Goal: Task Accomplishment & Management: Complete application form

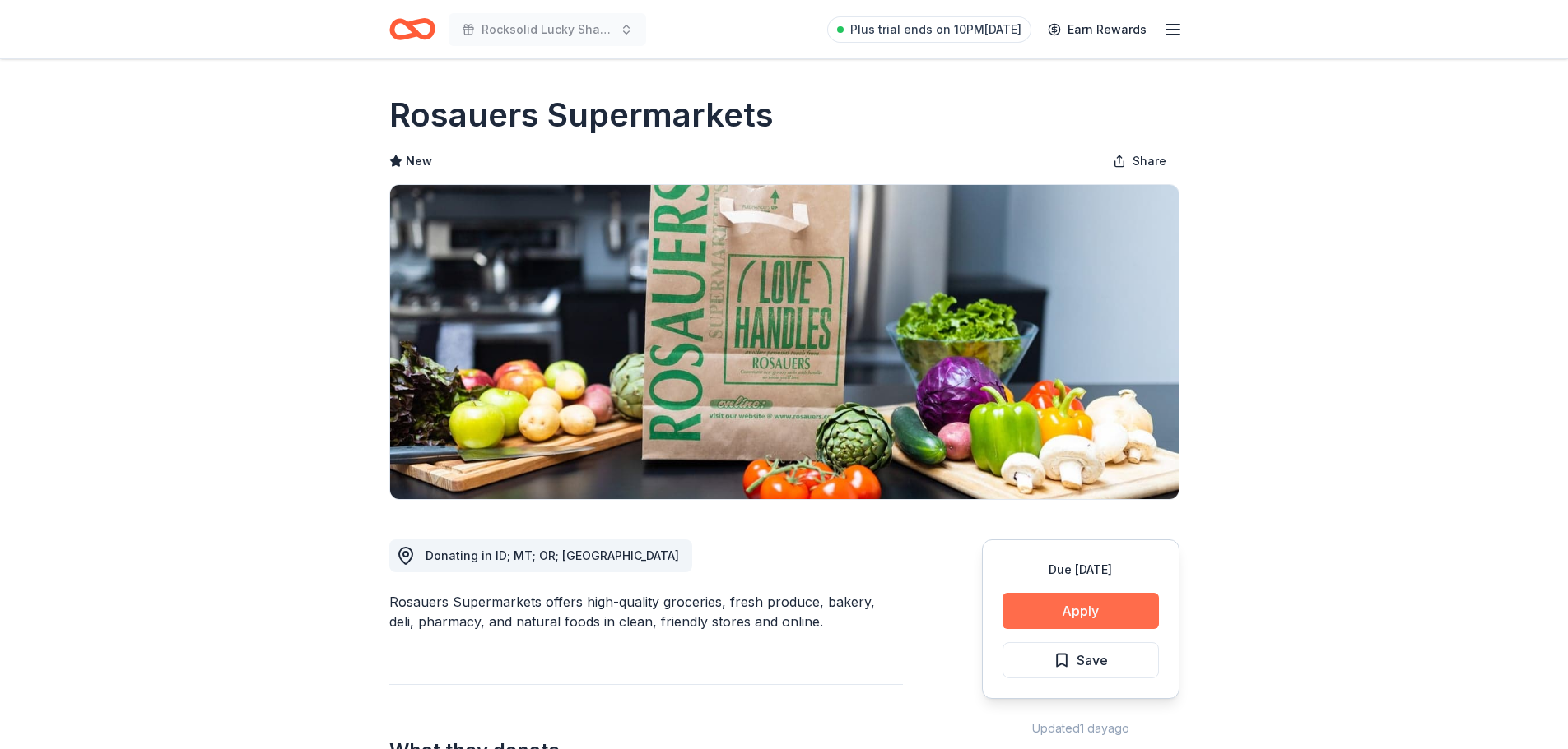
click at [1112, 603] on button "Apply" at bounding box center [1080, 610] width 156 height 37
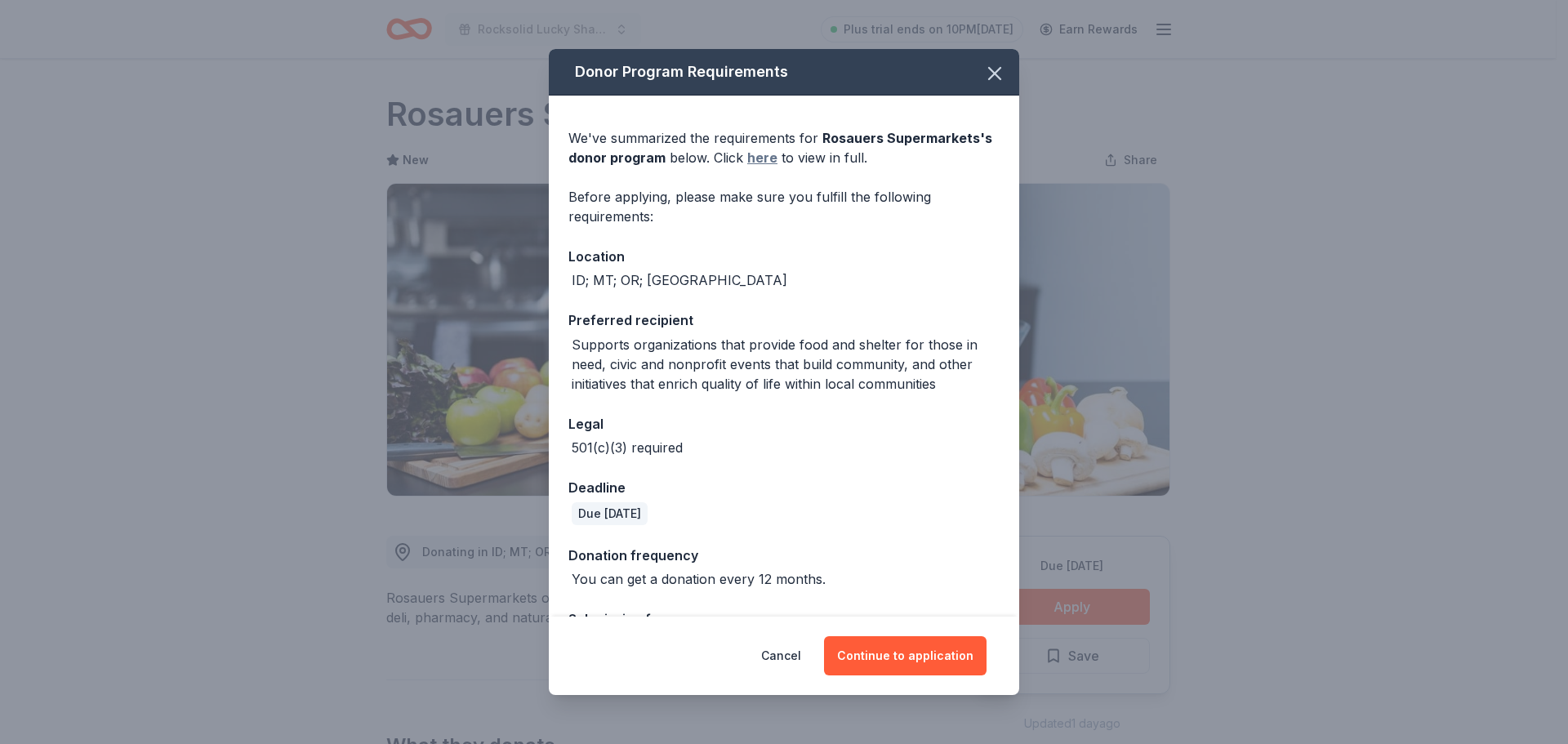
click at [758, 159] on link "here" at bounding box center [762, 157] width 31 height 20
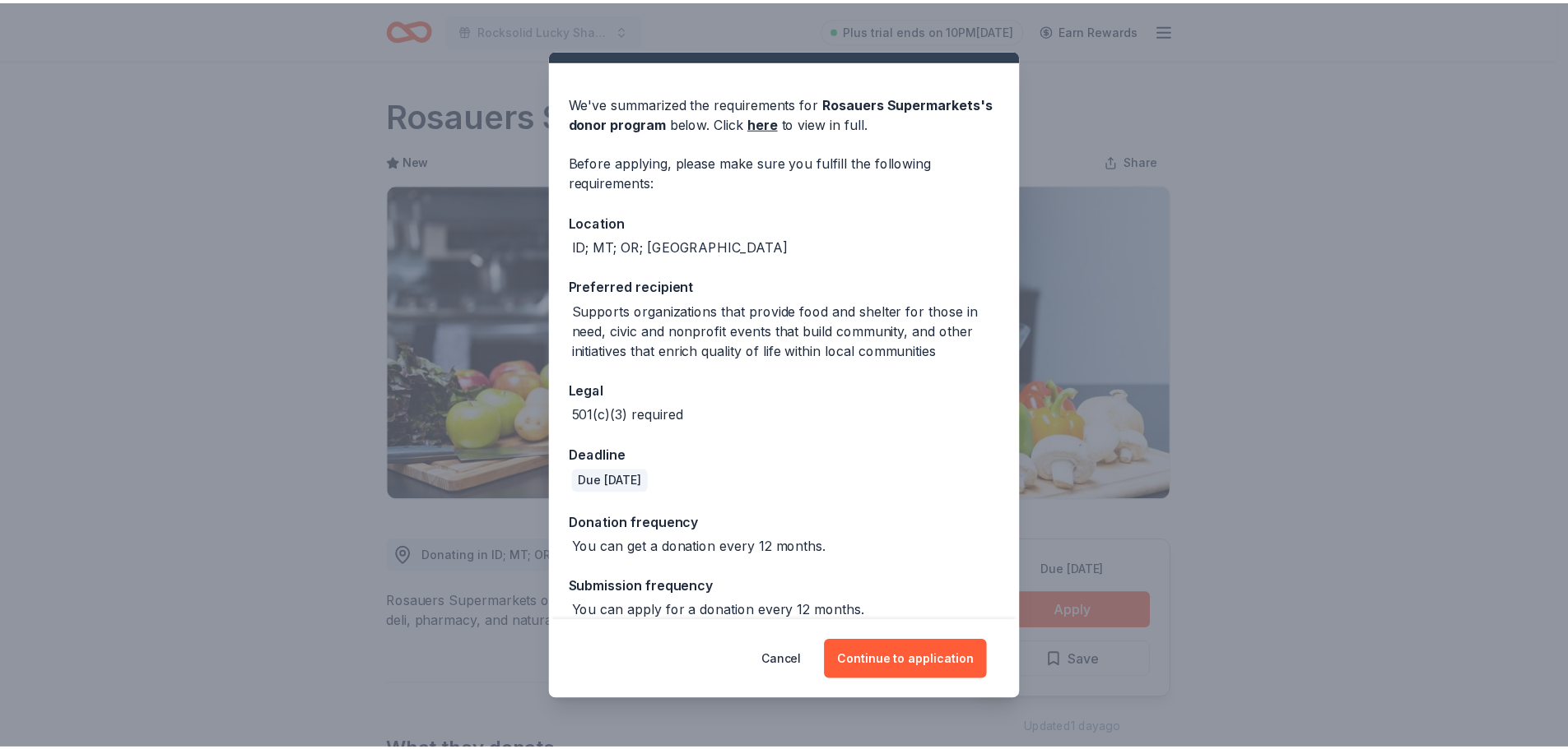
scroll to position [56, 0]
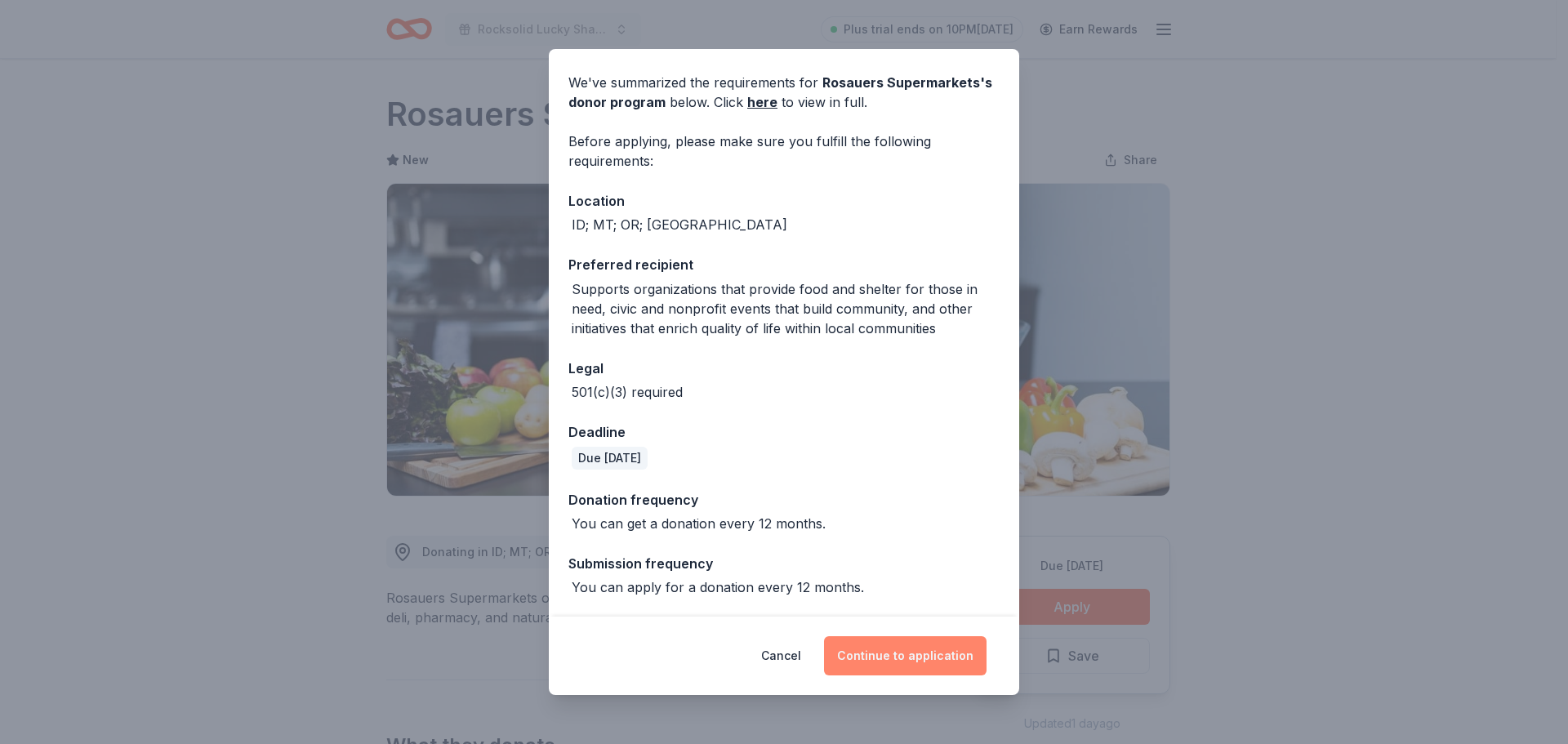
click at [881, 655] on button "Continue to application" at bounding box center [904, 656] width 163 height 39
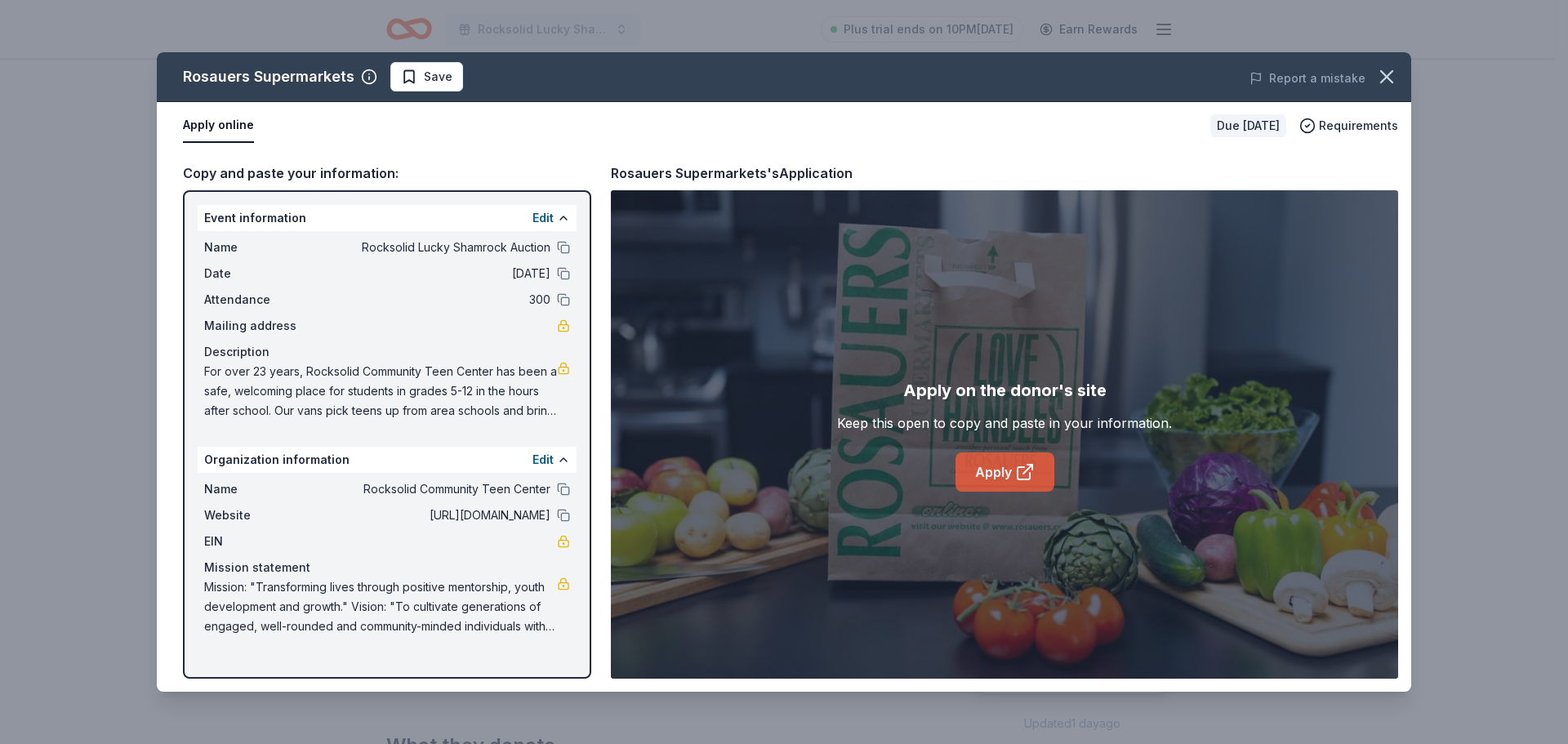
click at [992, 468] on link "Apply" at bounding box center [1005, 472] width 99 height 39
click at [1387, 70] on icon "button" at bounding box center [1386, 76] width 23 height 23
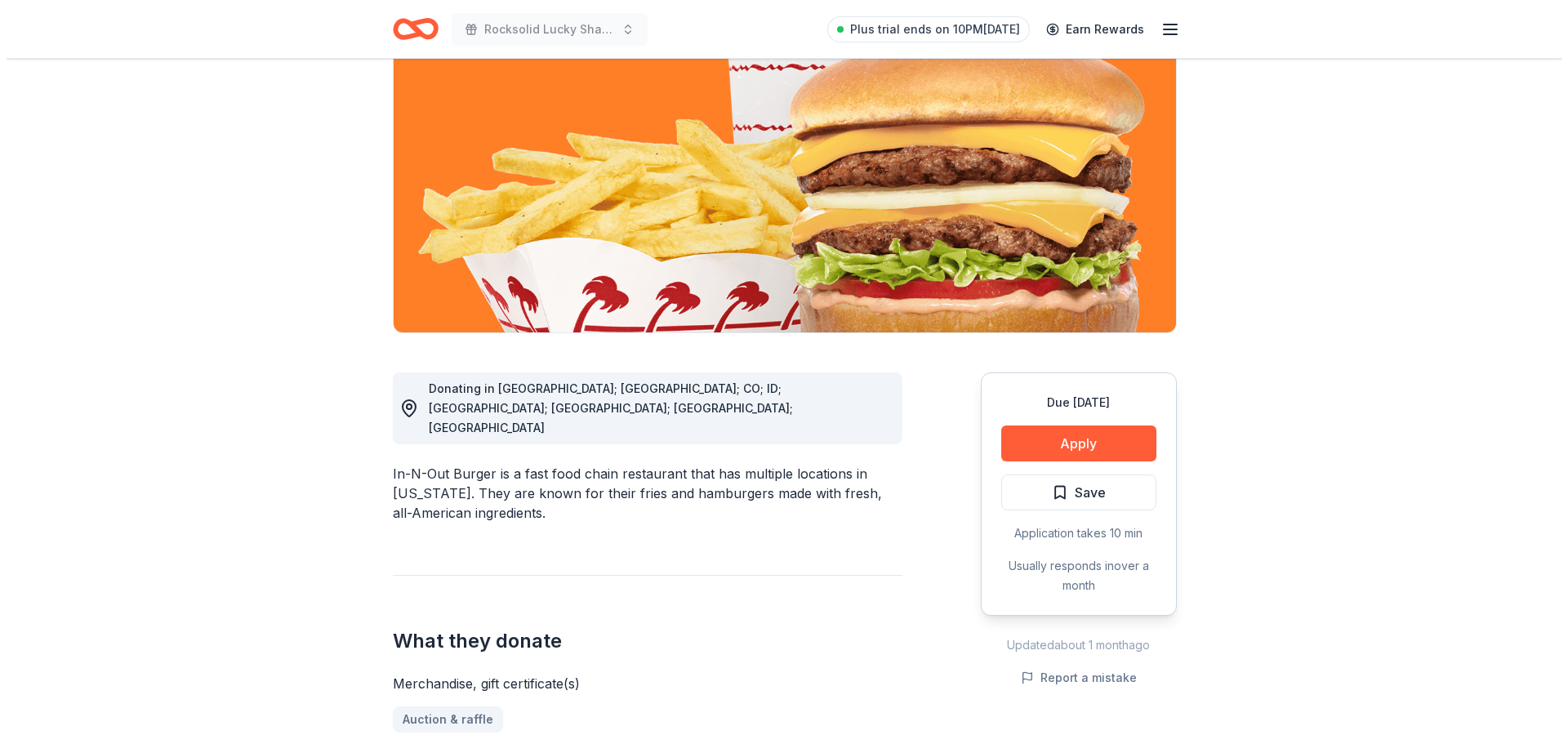
scroll to position [246, 0]
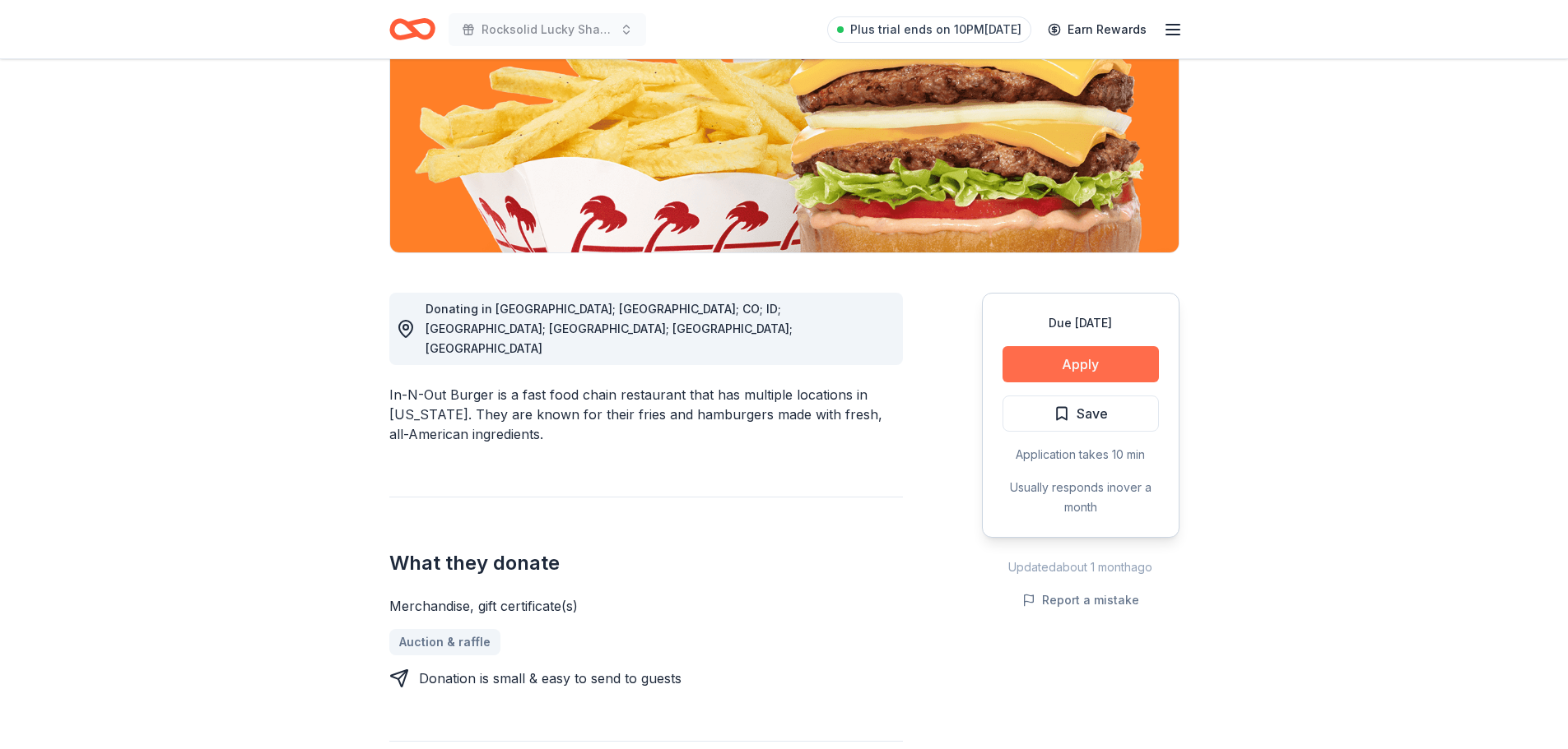
click at [1086, 361] on button "Apply" at bounding box center [1080, 364] width 156 height 37
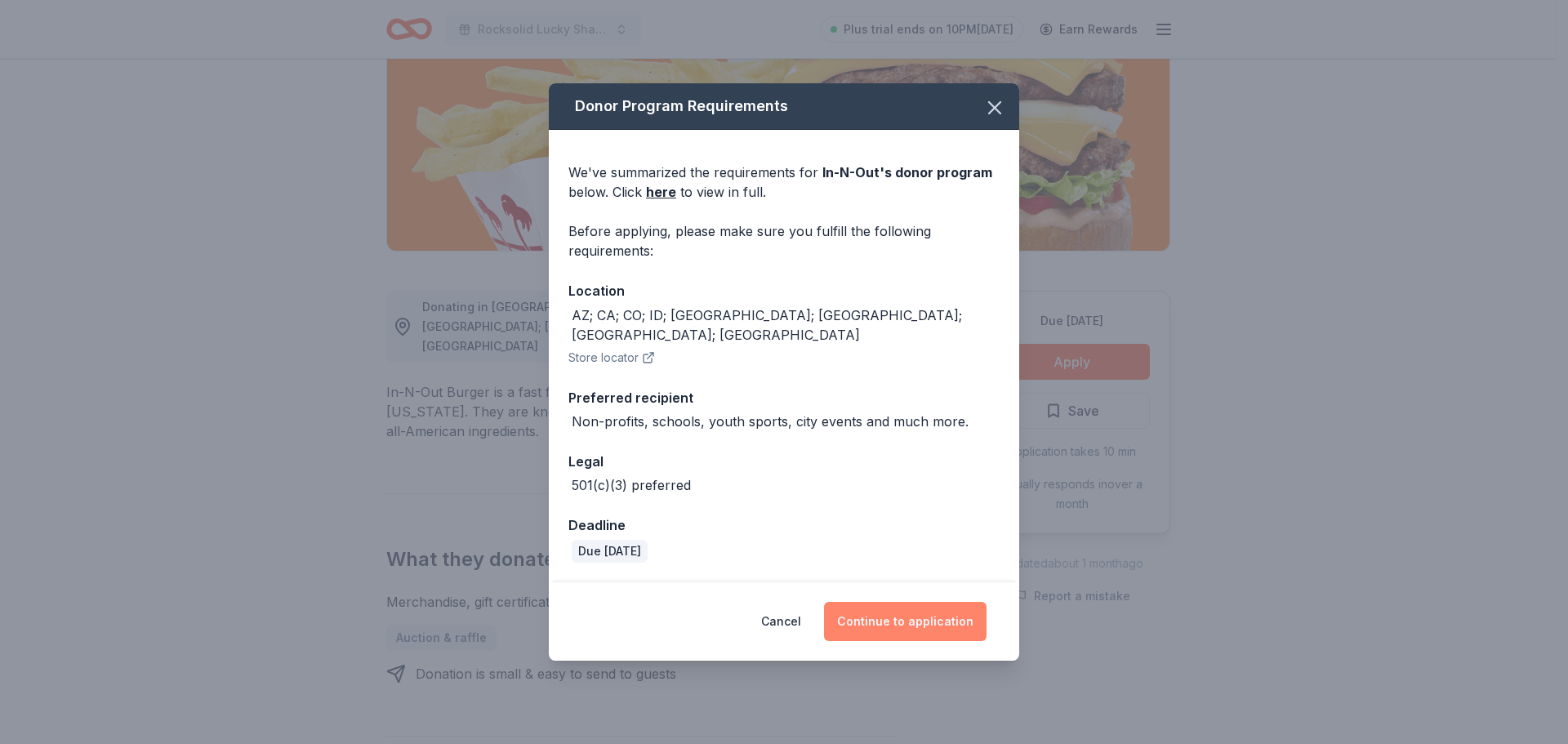
click at [892, 610] on button "Continue to application" at bounding box center [904, 621] width 163 height 39
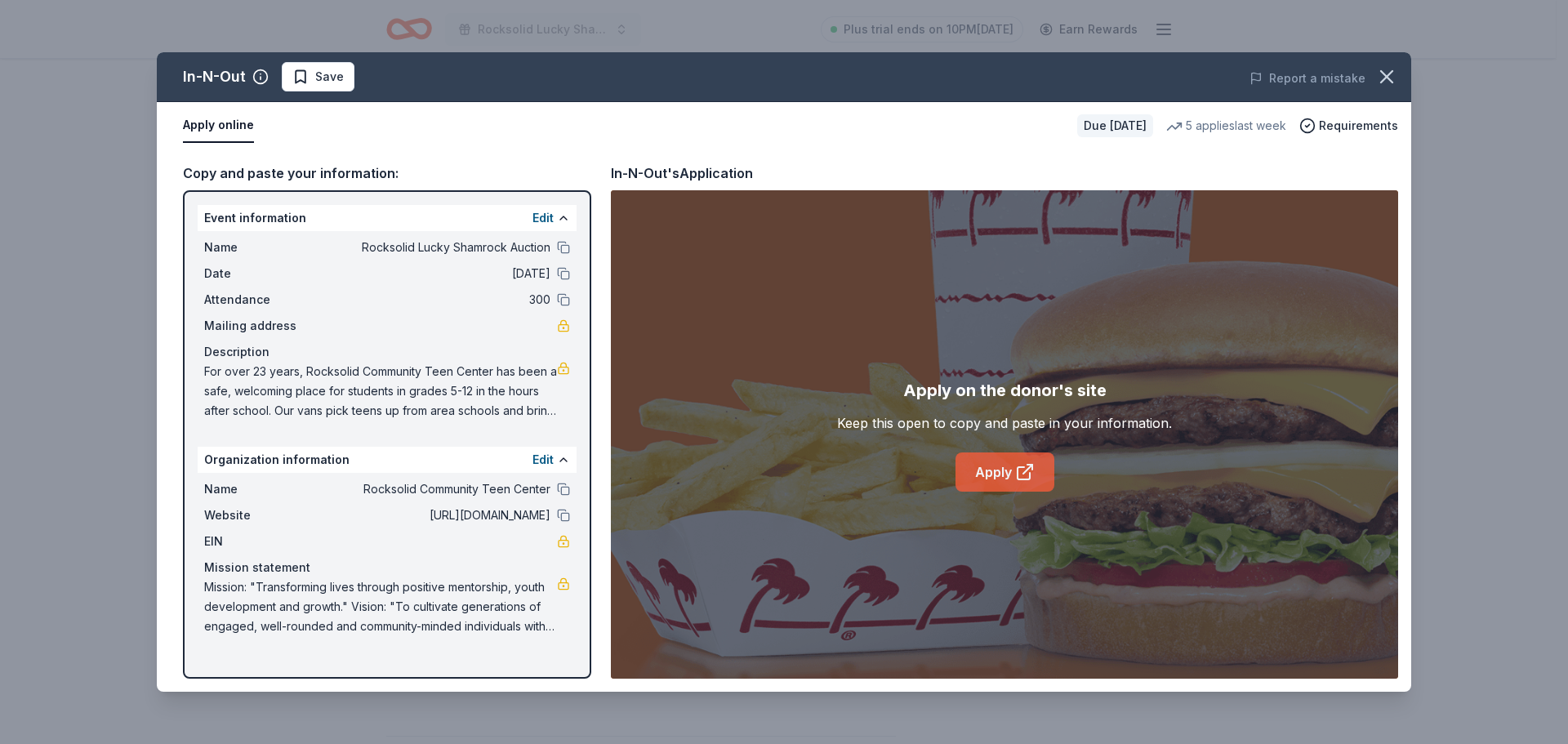
click at [988, 474] on link "Apply" at bounding box center [1005, 472] width 99 height 39
click at [984, 466] on link "Apply" at bounding box center [1005, 472] width 99 height 39
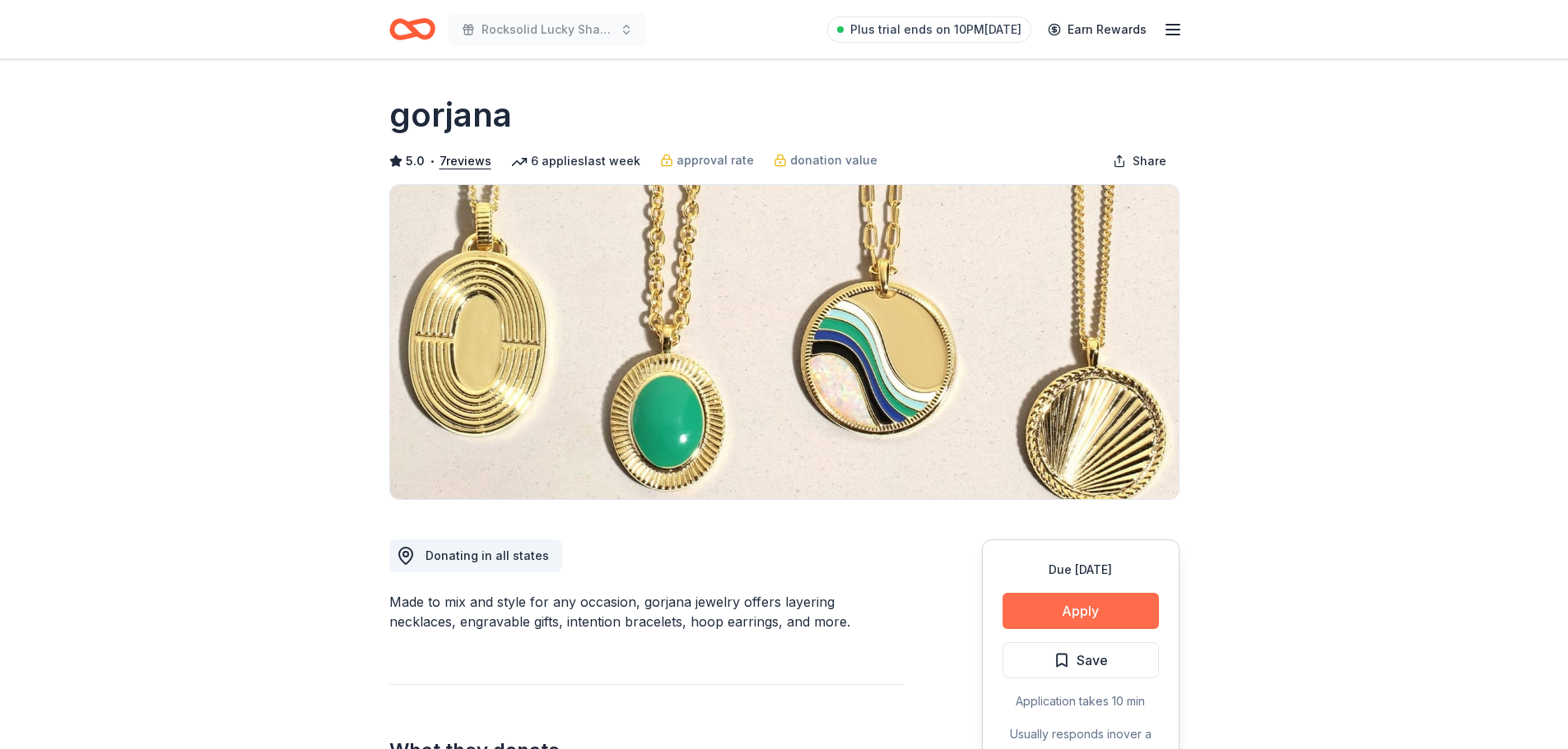
click at [1073, 605] on button "Apply" at bounding box center [1080, 610] width 156 height 37
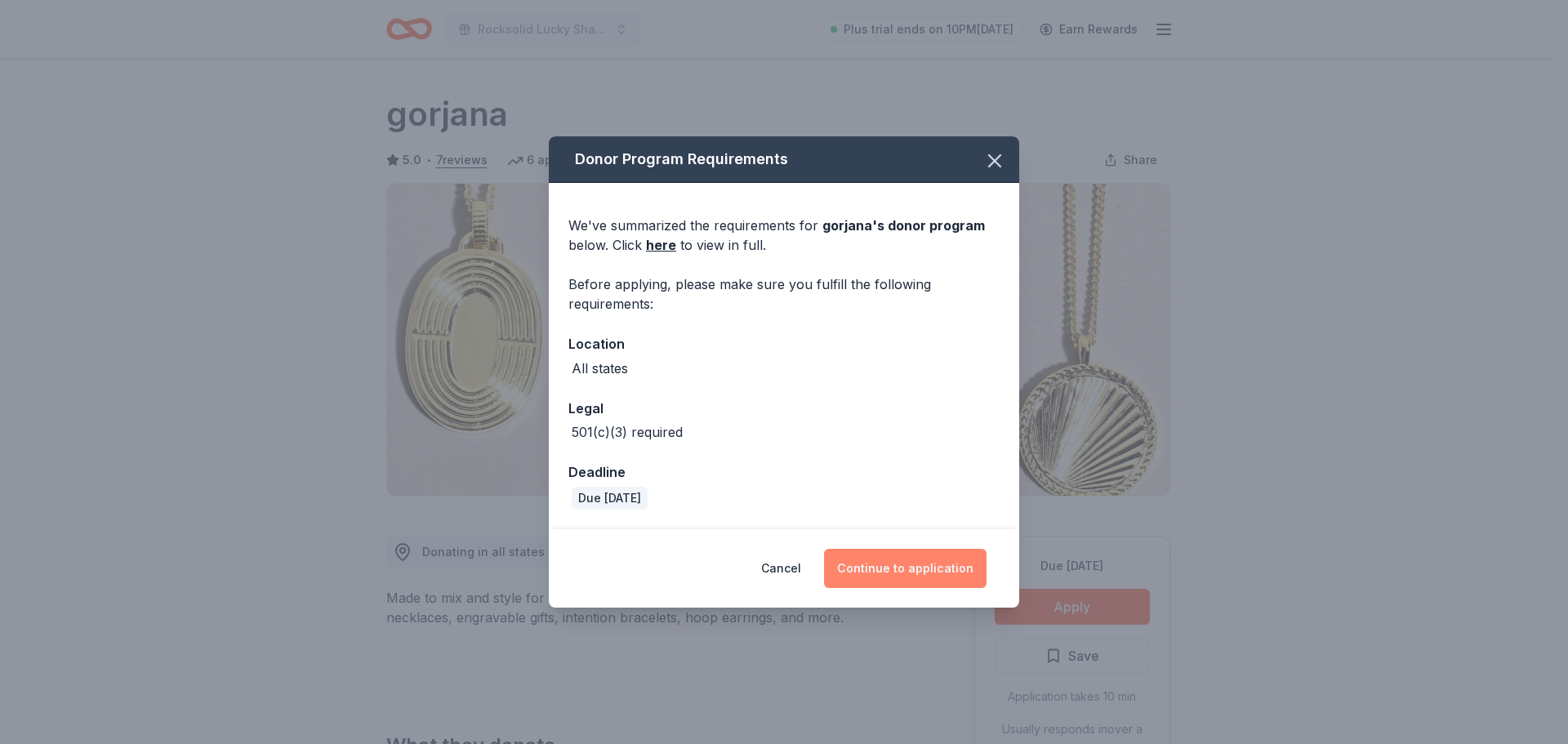
click at [874, 564] on button "Continue to application" at bounding box center [904, 568] width 163 height 39
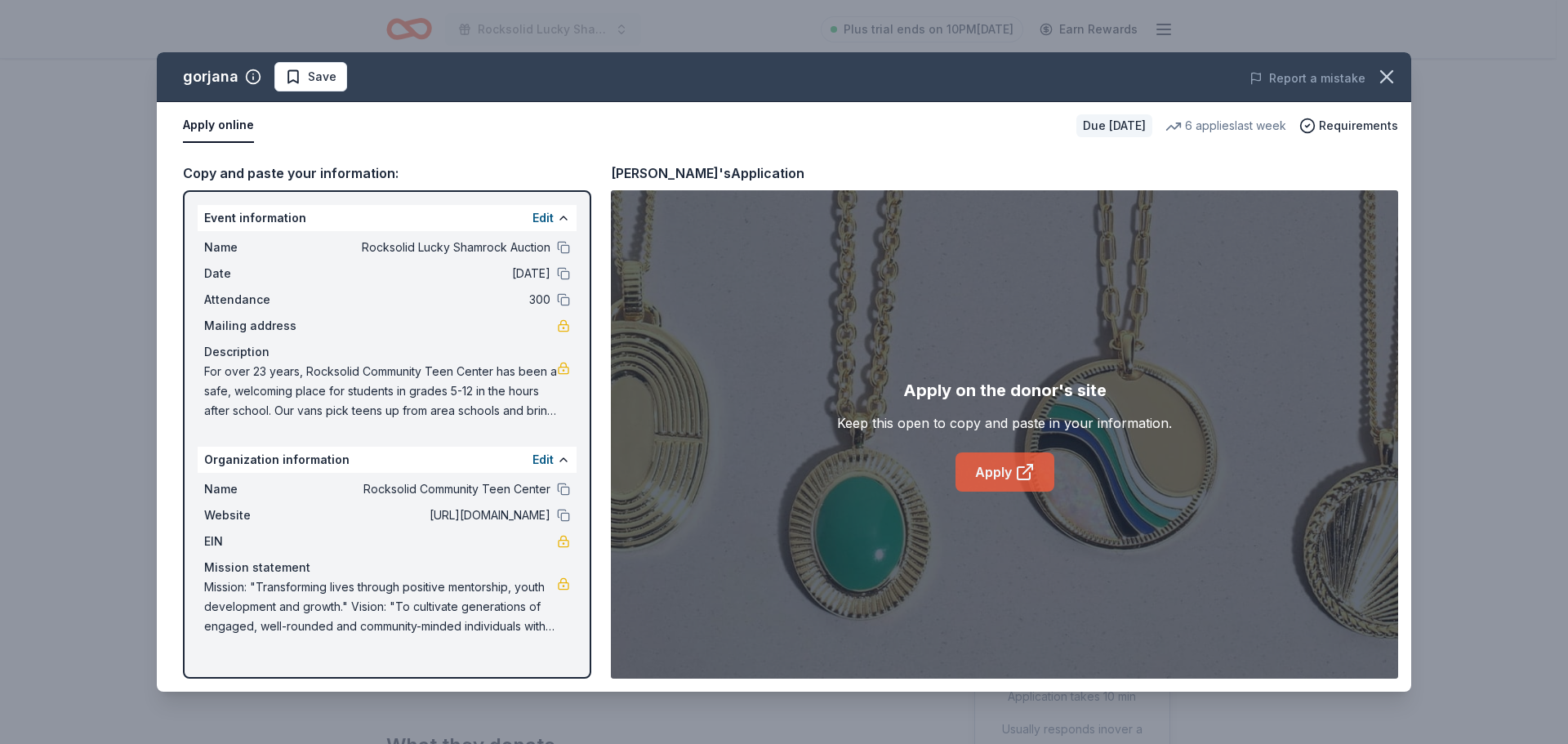
click at [981, 470] on link "Apply" at bounding box center [1005, 472] width 99 height 39
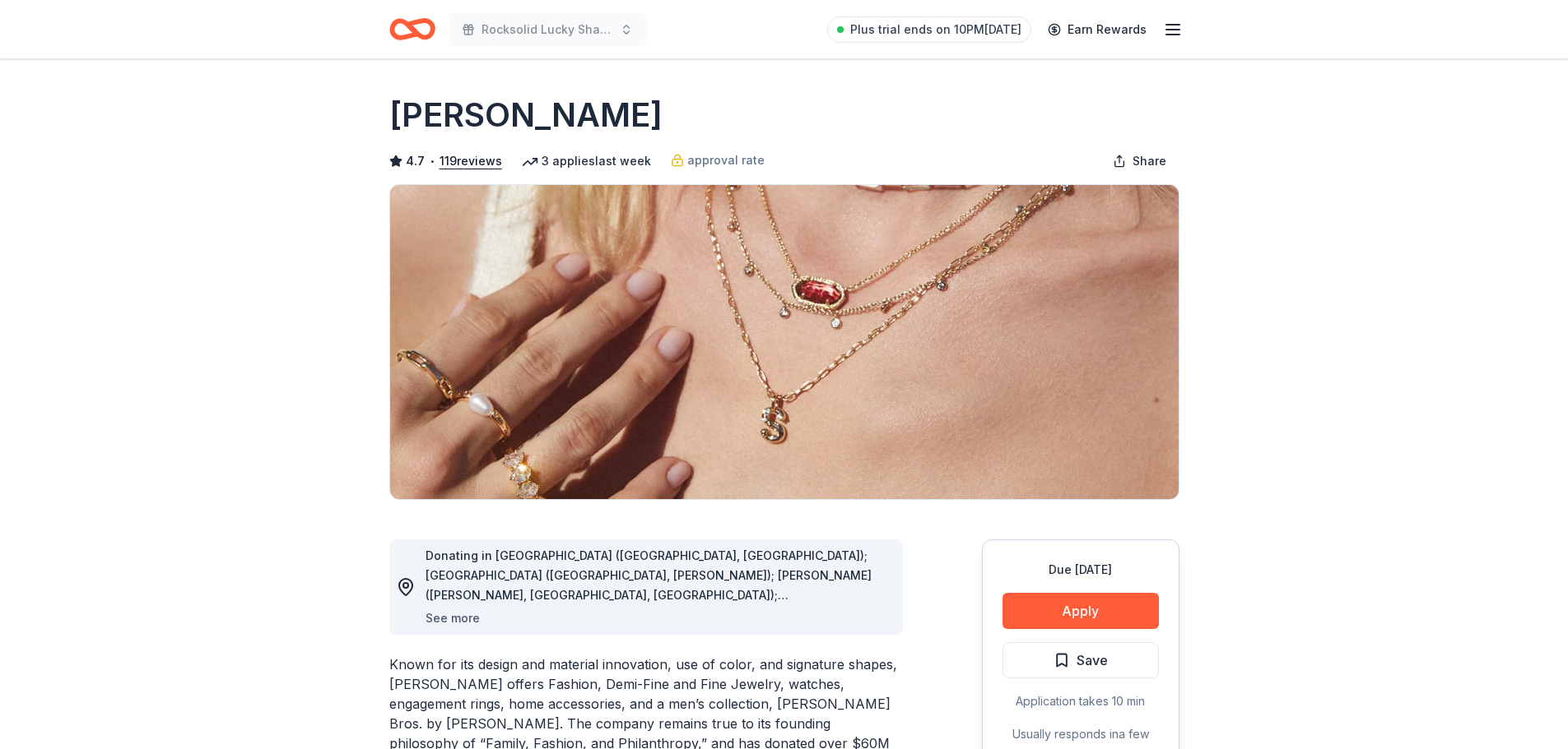
click at [464, 619] on button "See more" at bounding box center [452, 618] width 54 height 20
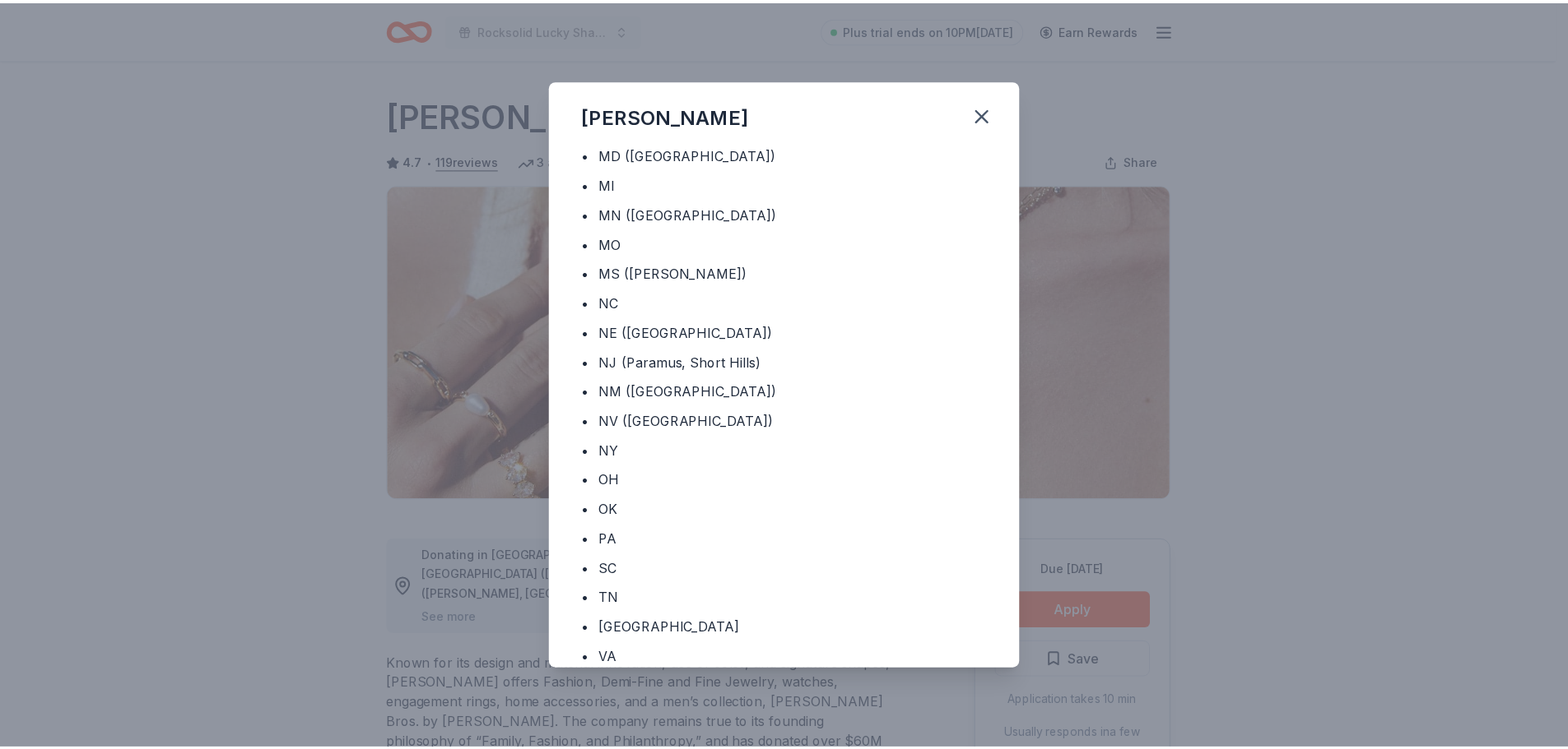
scroll to position [561, 0]
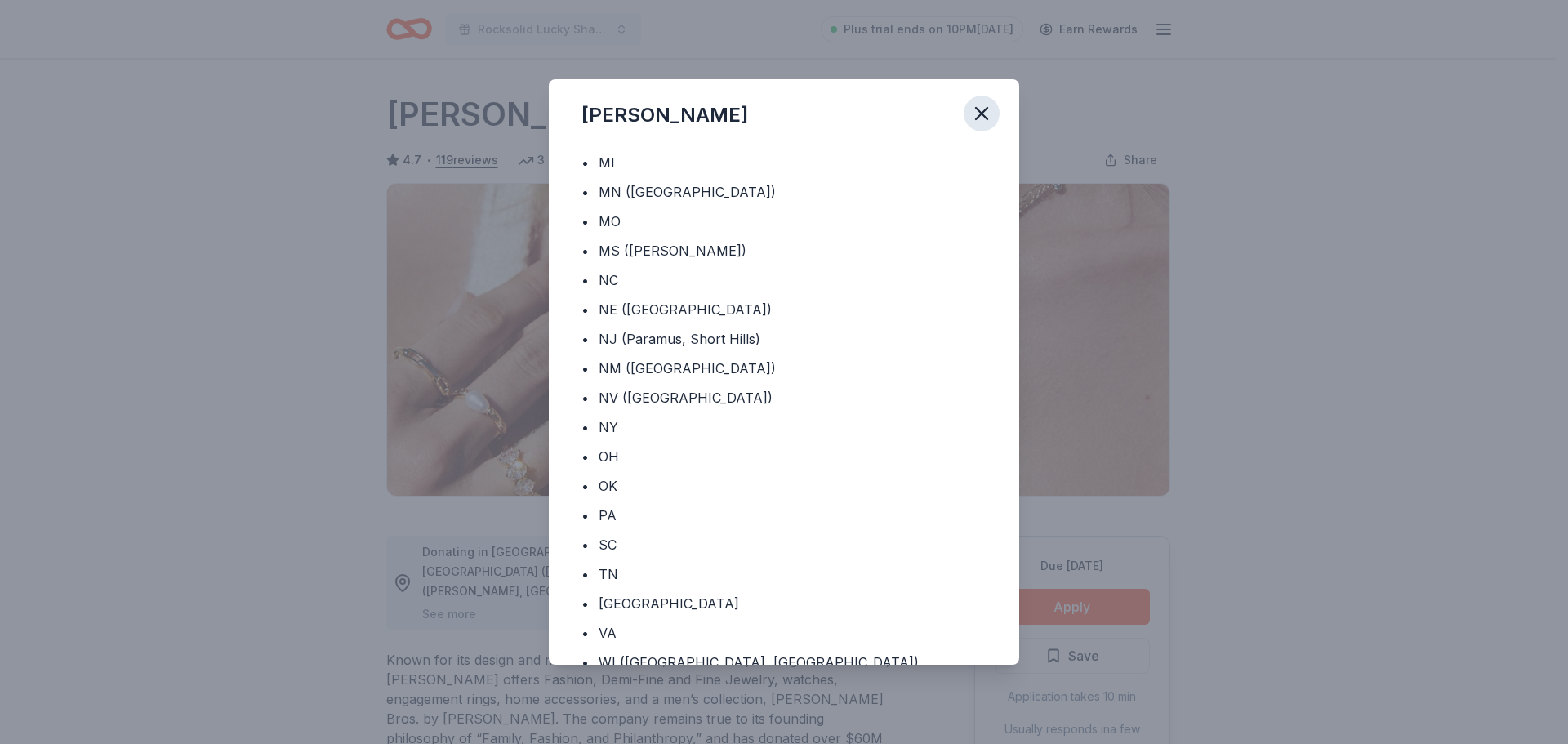
click at [982, 105] on icon "button" at bounding box center [982, 113] width 23 height 23
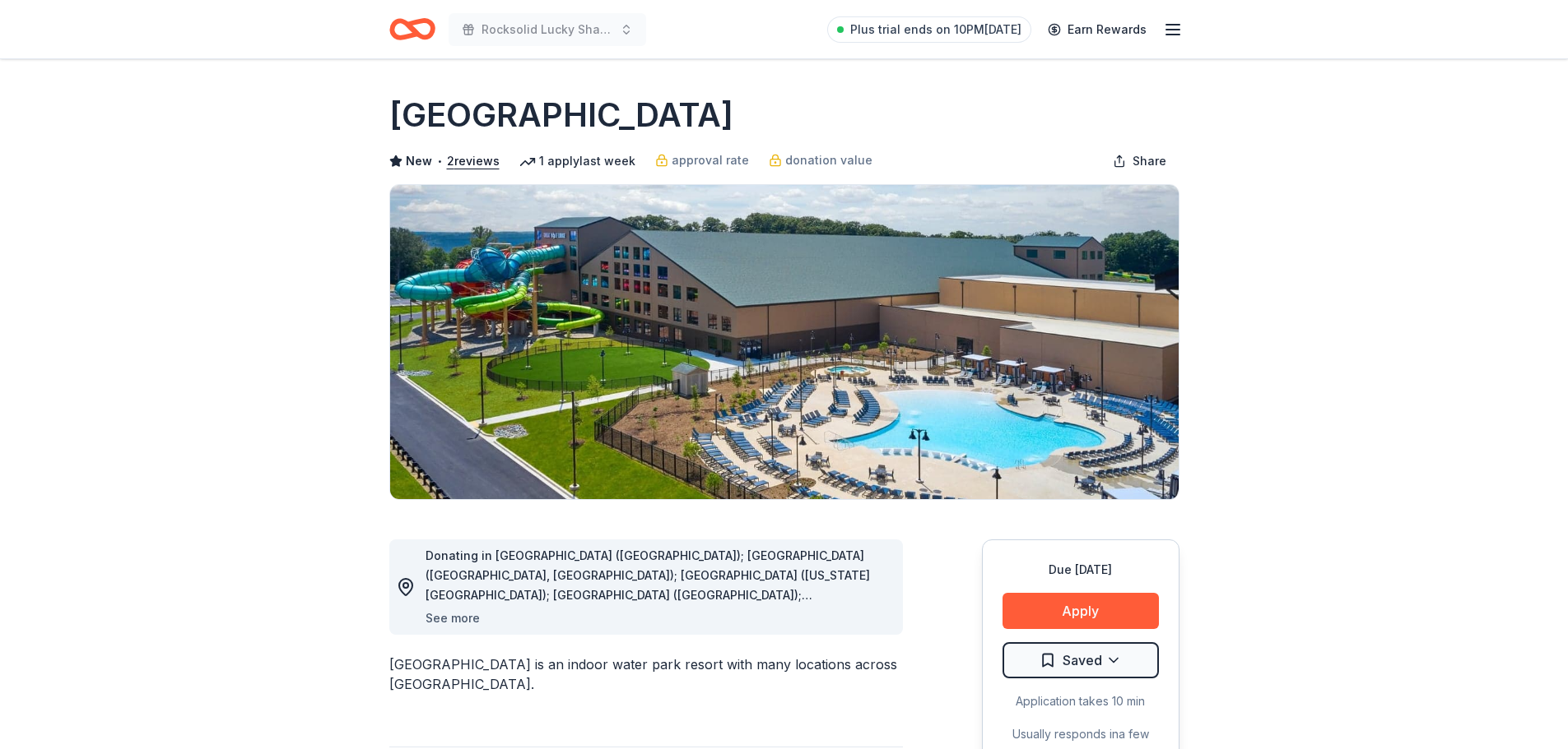
click at [467, 617] on button "See more" at bounding box center [452, 618] width 54 height 20
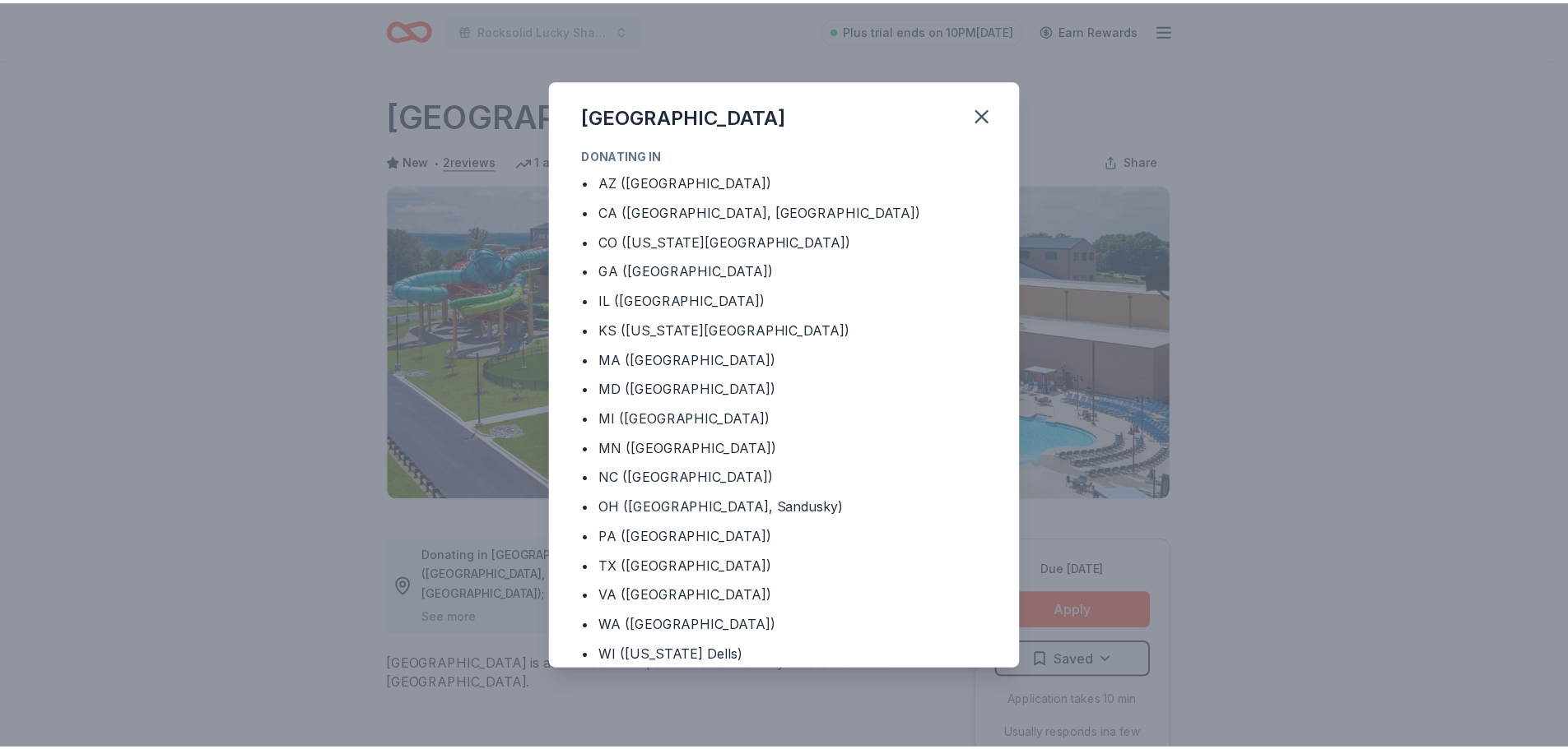
scroll to position [28, 0]
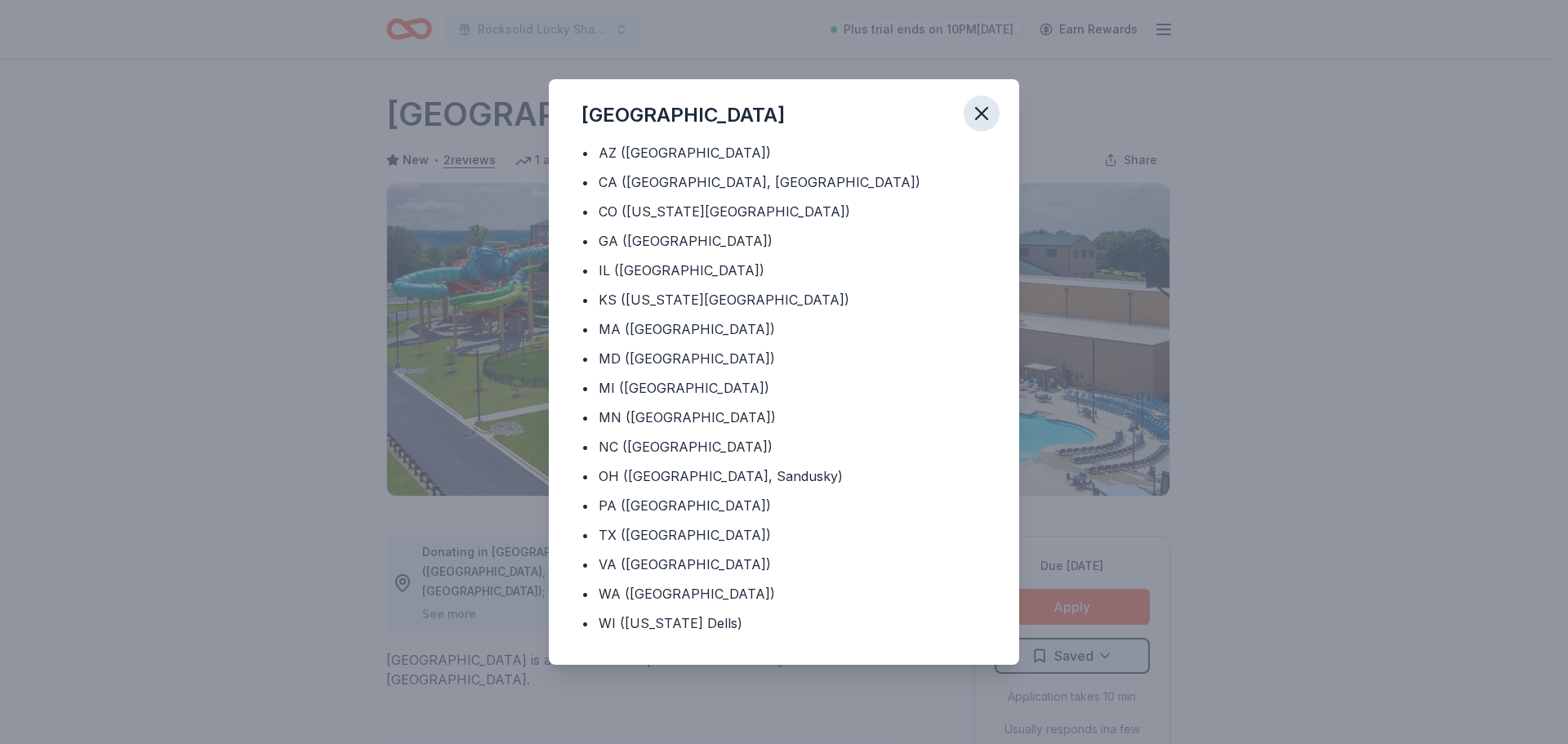
click at [976, 113] on icon "button" at bounding box center [982, 113] width 23 height 23
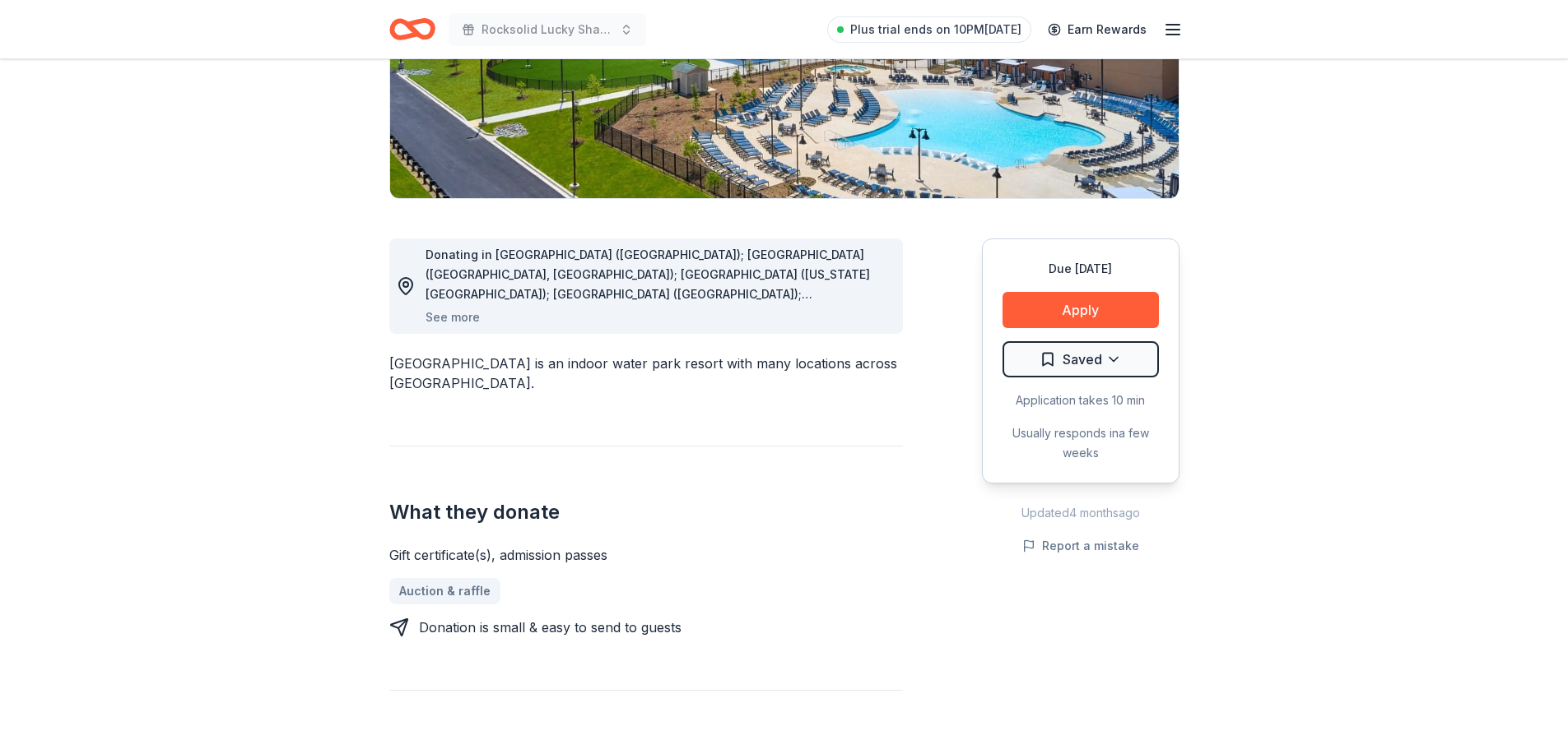
scroll to position [329, 0]
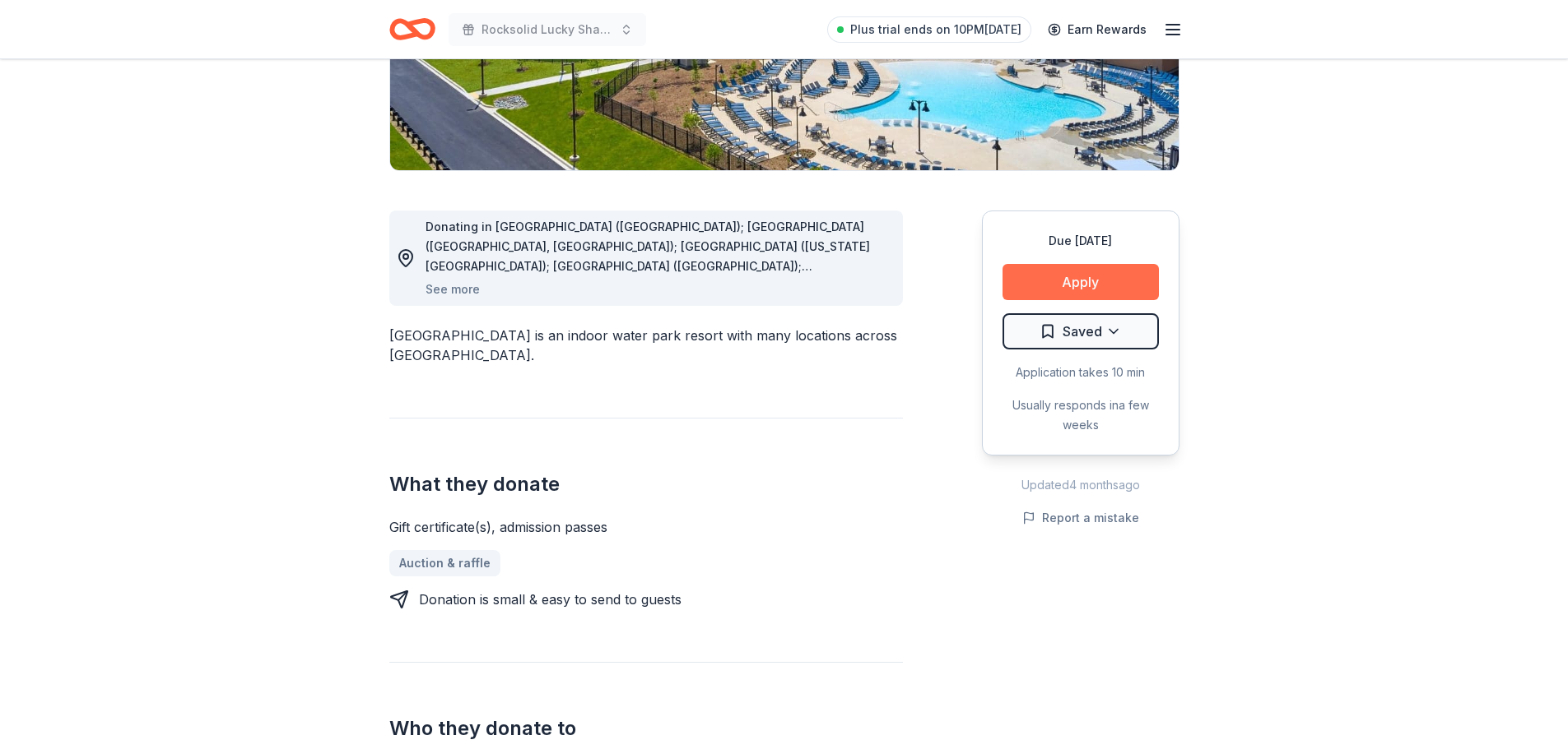
click at [1090, 279] on button "Apply" at bounding box center [1080, 282] width 156 height 37
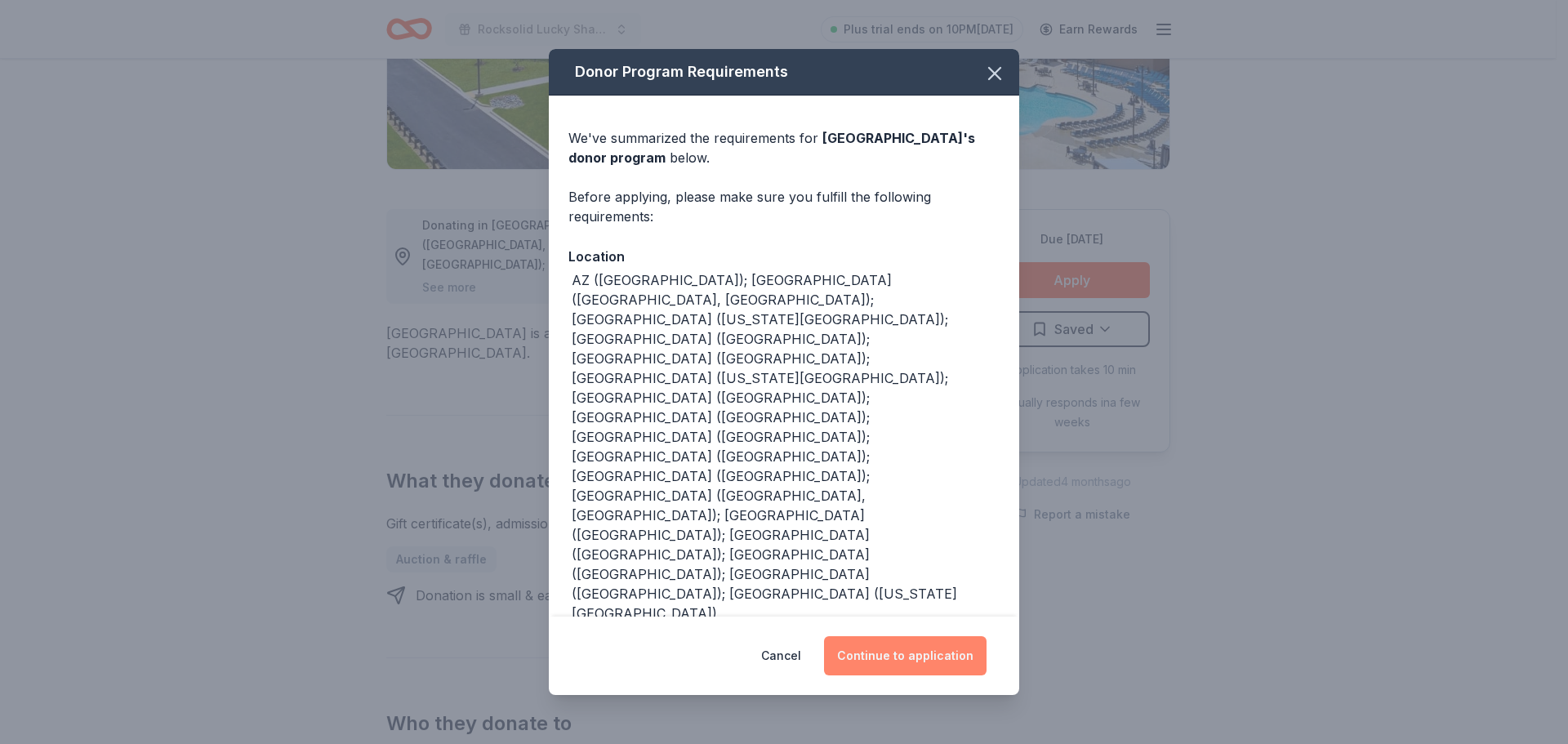
click at [877, 656] on button "Continue to application" at bounding box center [904, 656] width 163 height 39
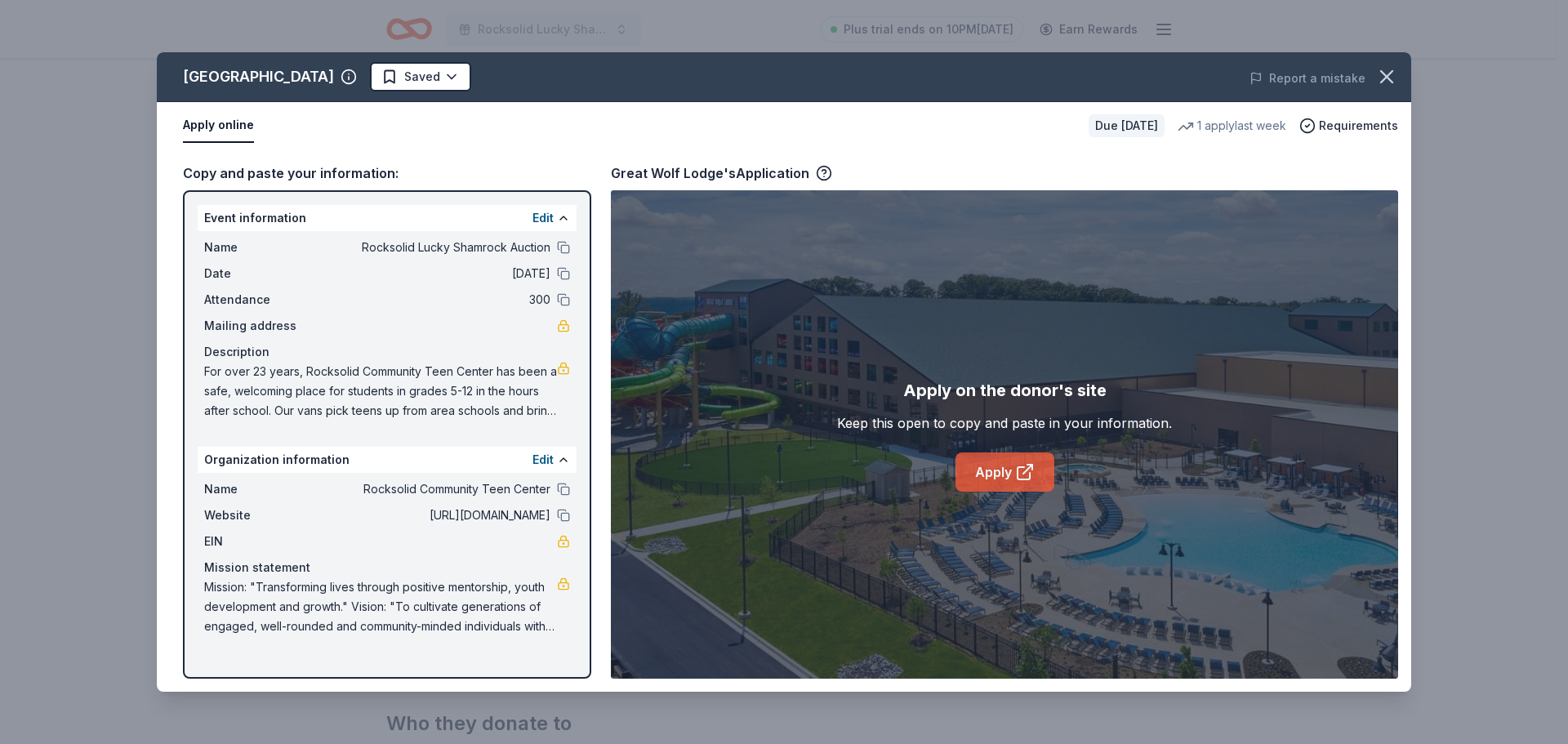
click at [995, 471] on link "Apply" at bounding box center [1005, 472] width 99 height 39
click at [1384, 76] on icon "button" at bounding box center [1386, 76] width 23 height 23
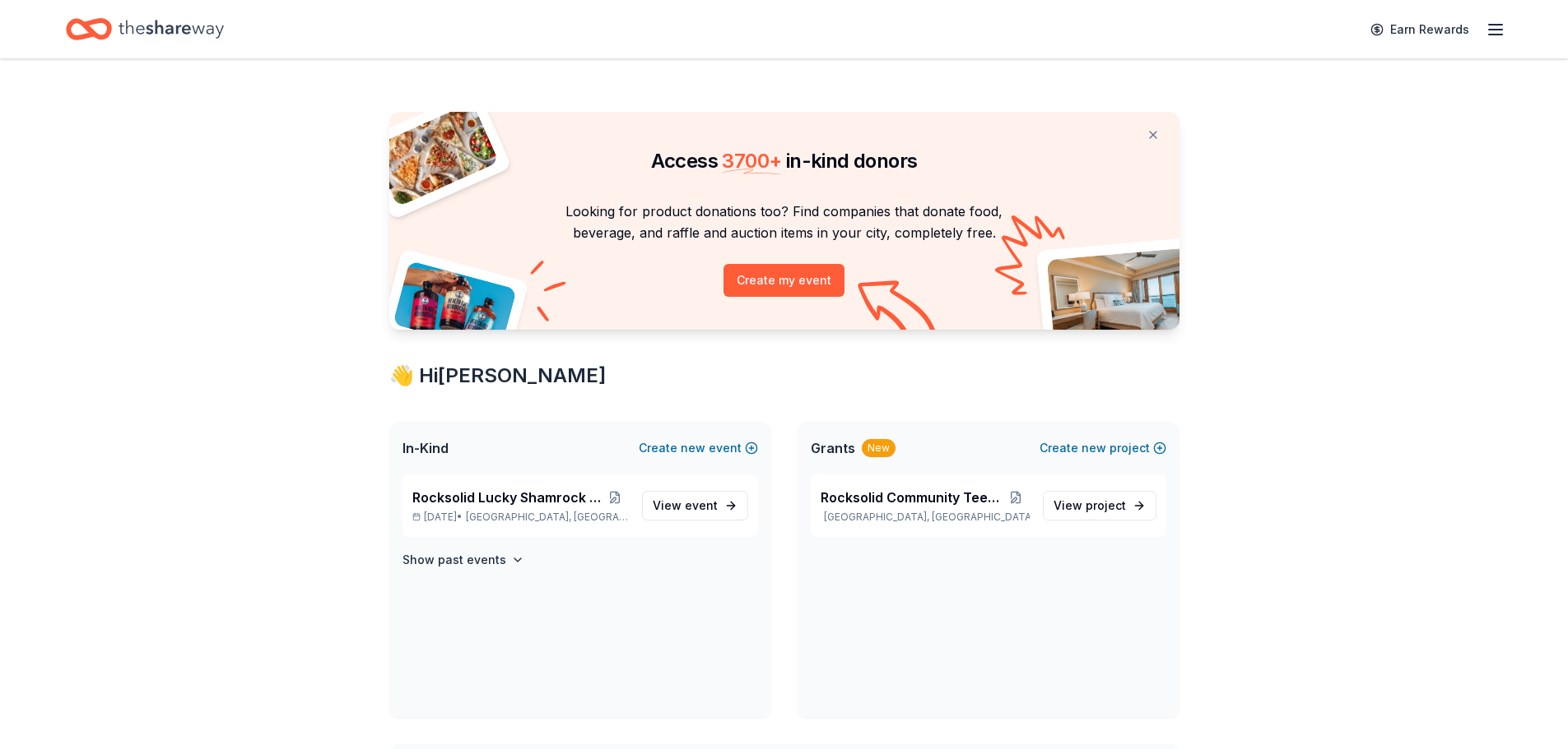
click at [1262, 208] on div "Access 3700 + in-kind donors Looking for product donations too? Find companies …" at bounding box center [784, 742] width 1568 height 1366
click at [692, 507] on span "event" at bounding box center [701, 505] width 33 height 14
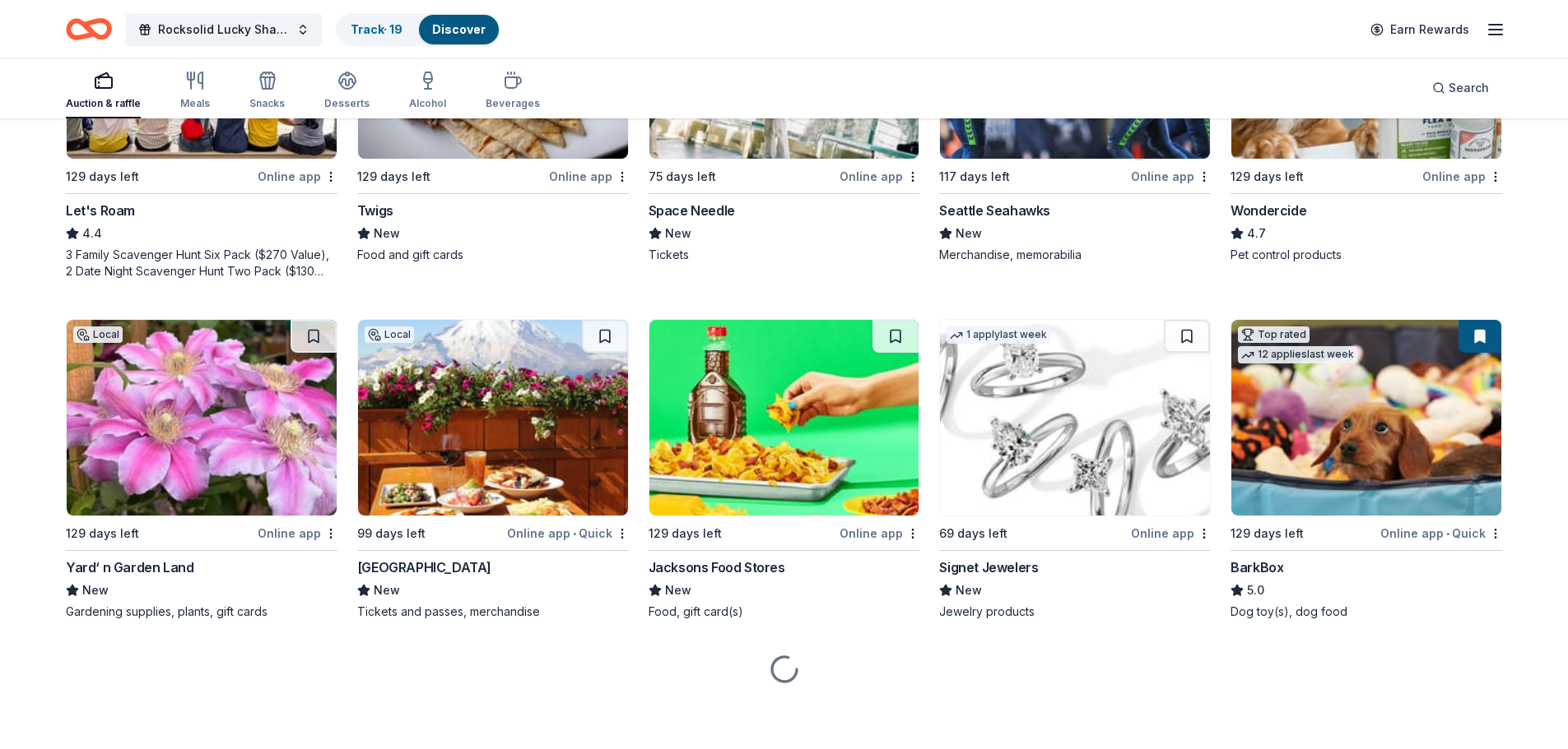
scroll to position [1040, 0]
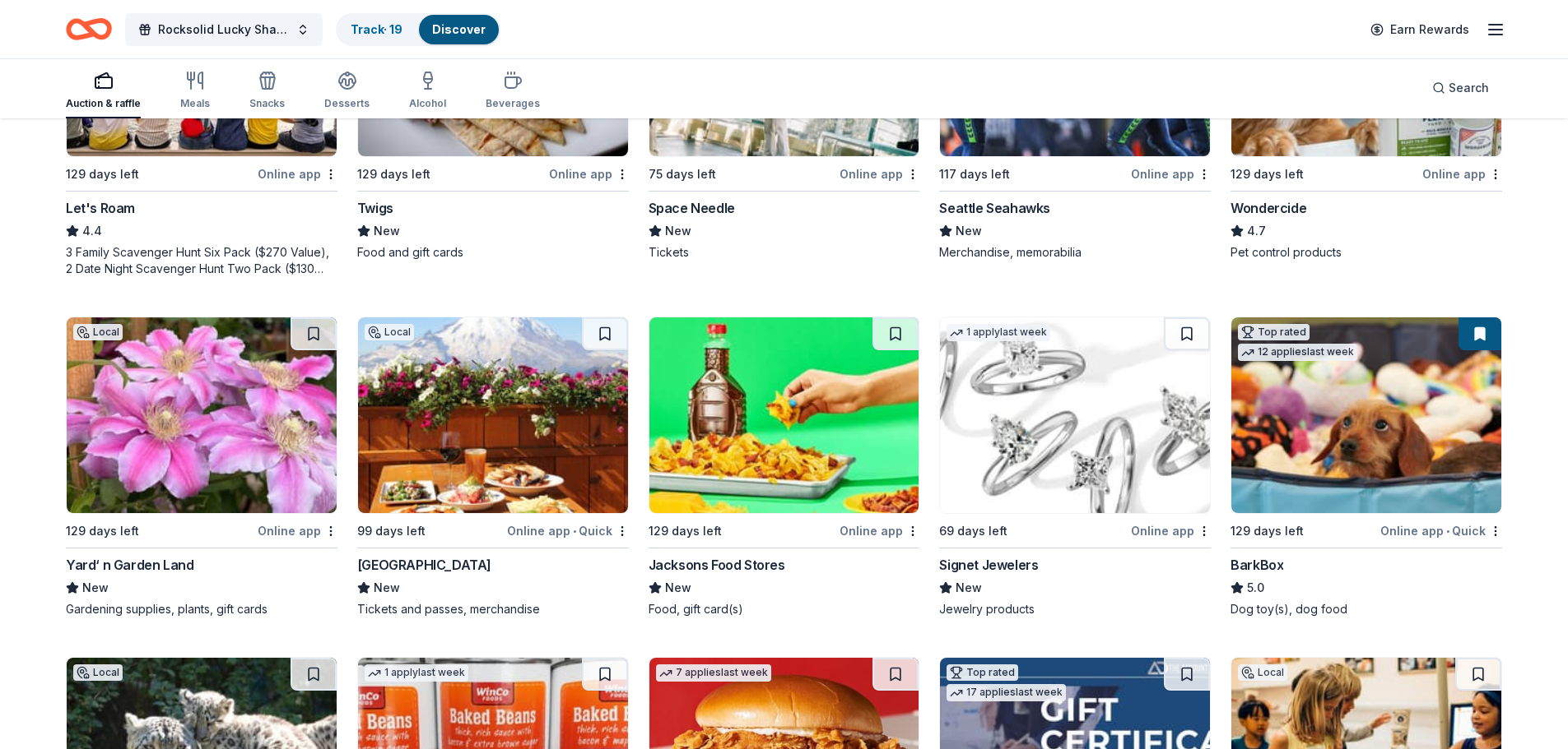
click at [469, 414] on img at bounding box center [493, 415] width 270 height 196
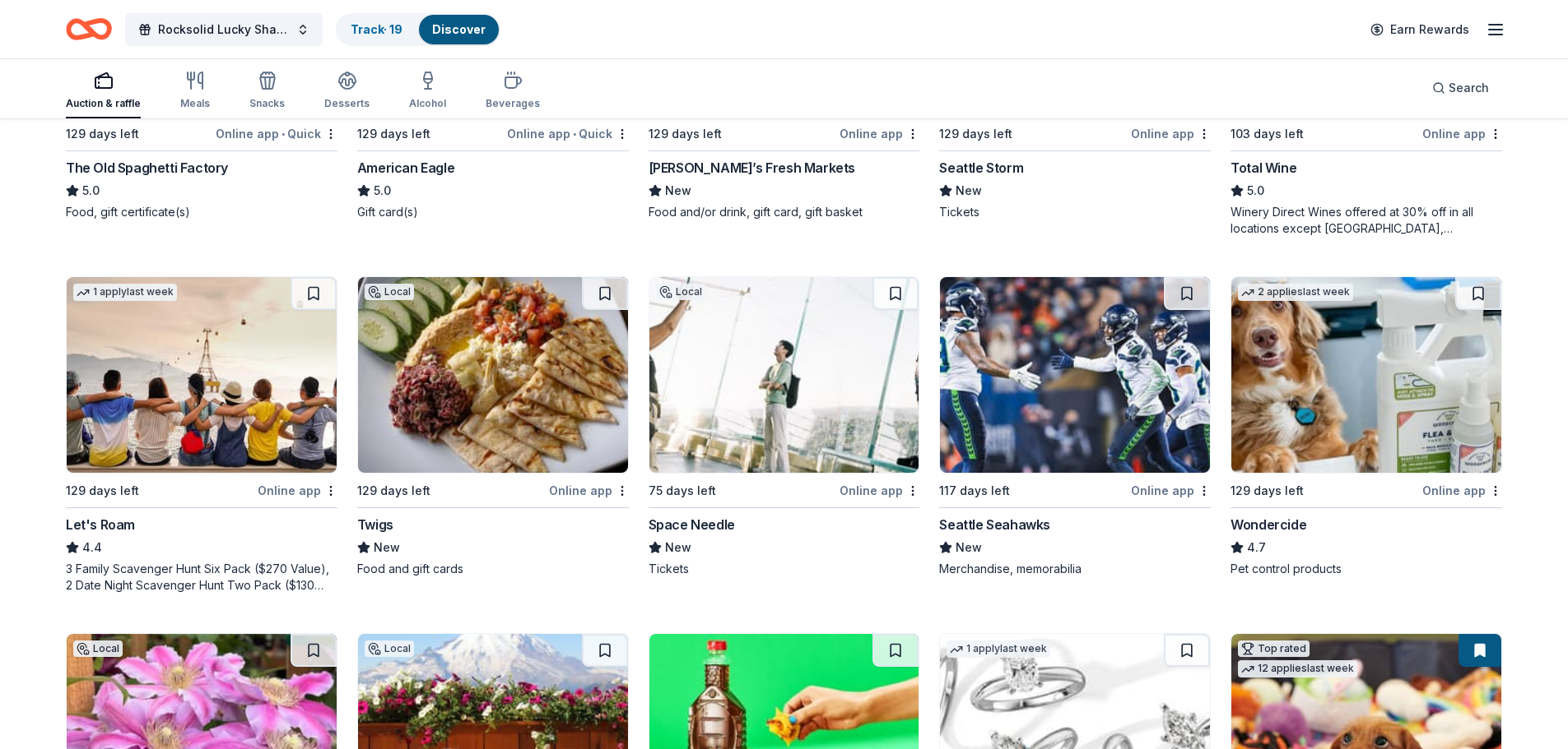
scroll to position [712, 0]
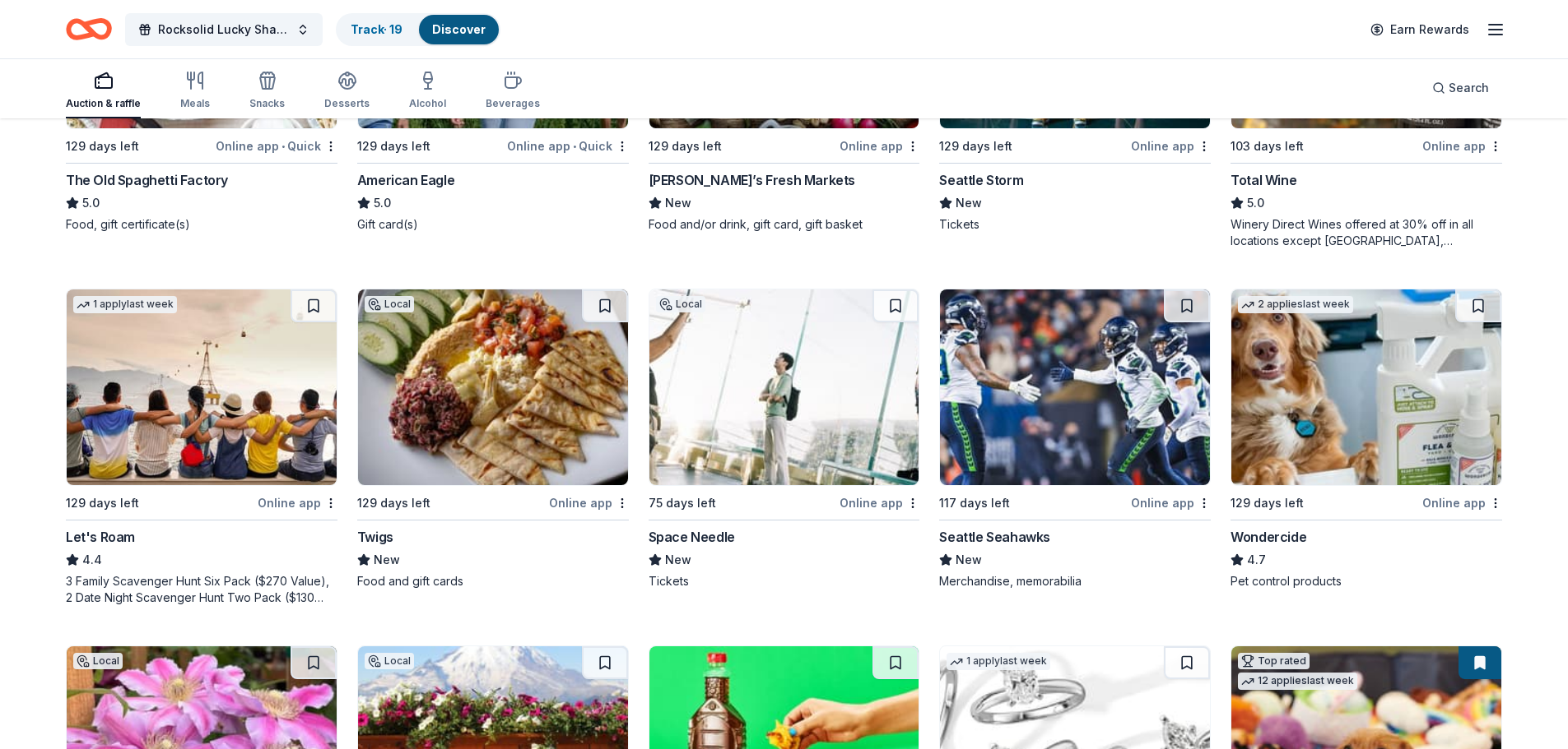
click at [1496, 25] on icon "button" at bounding box center [1495, 29] width 20 height 20
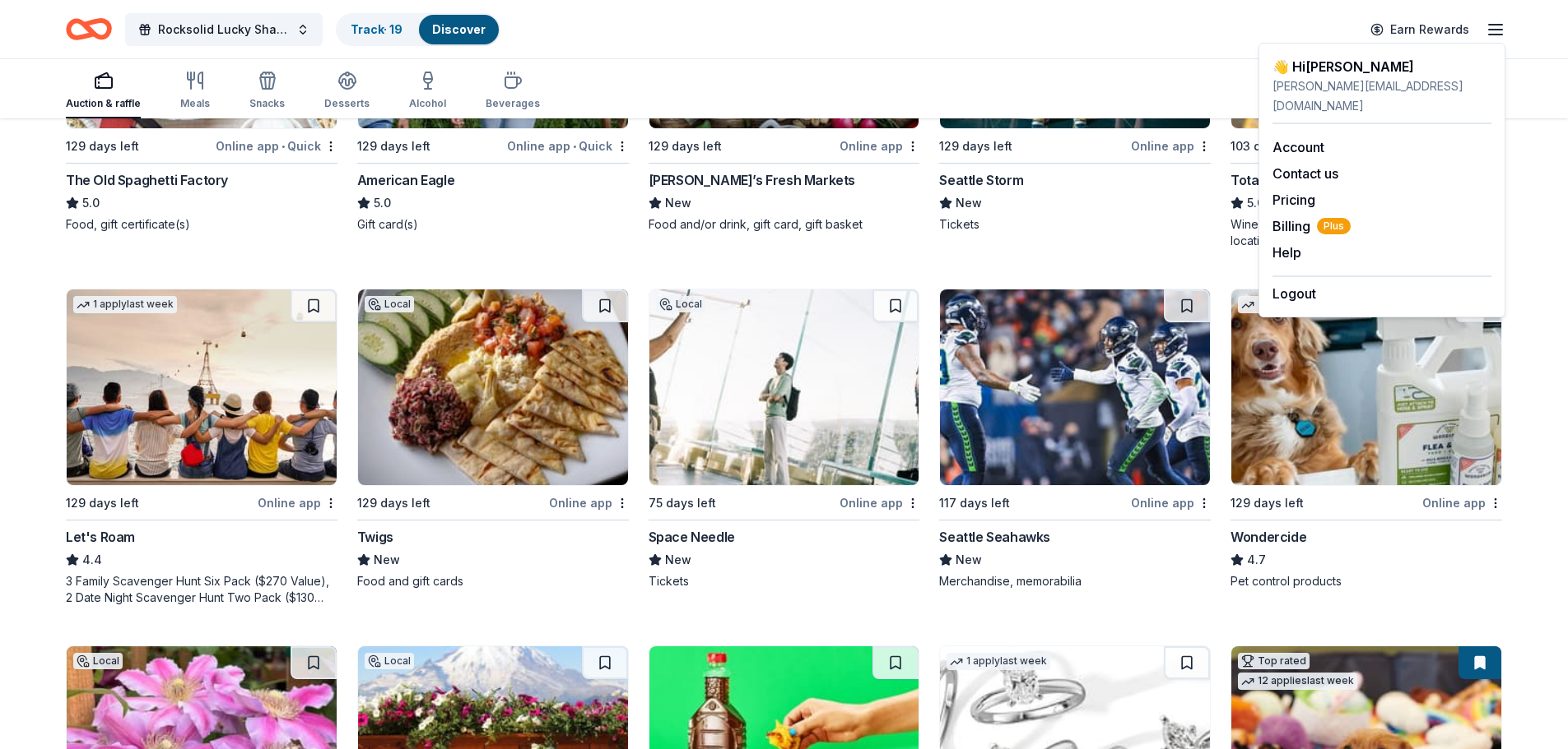
click at [654, 51] on div "Rocksolid Lucky Shamrock Auction Track · 19 Discover Earn Rewards" at bounding box center [784, 29] width 1568 height 58
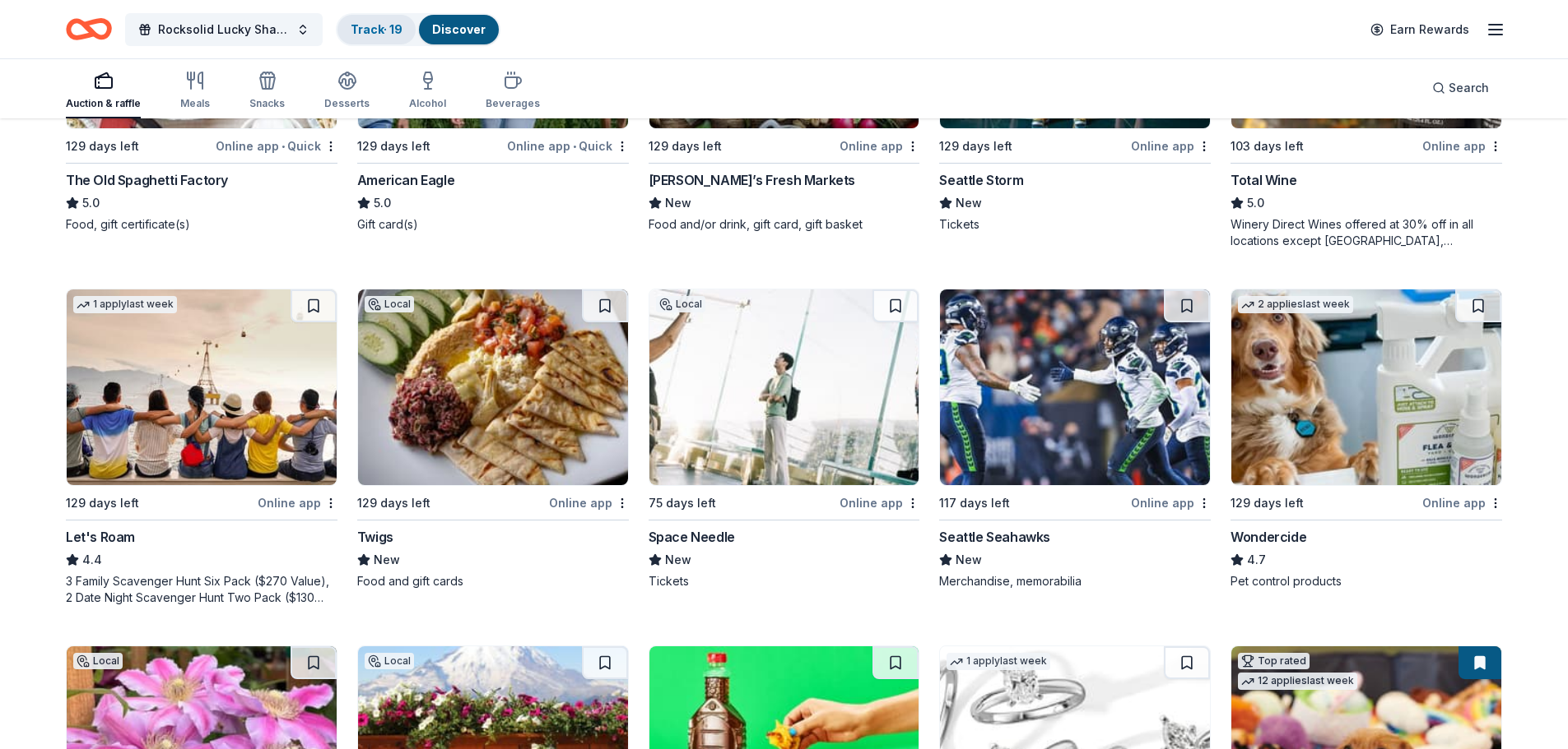
click at [372, 33] on link "Track · 19" at bounding box center [376, 29] width 52 height 14
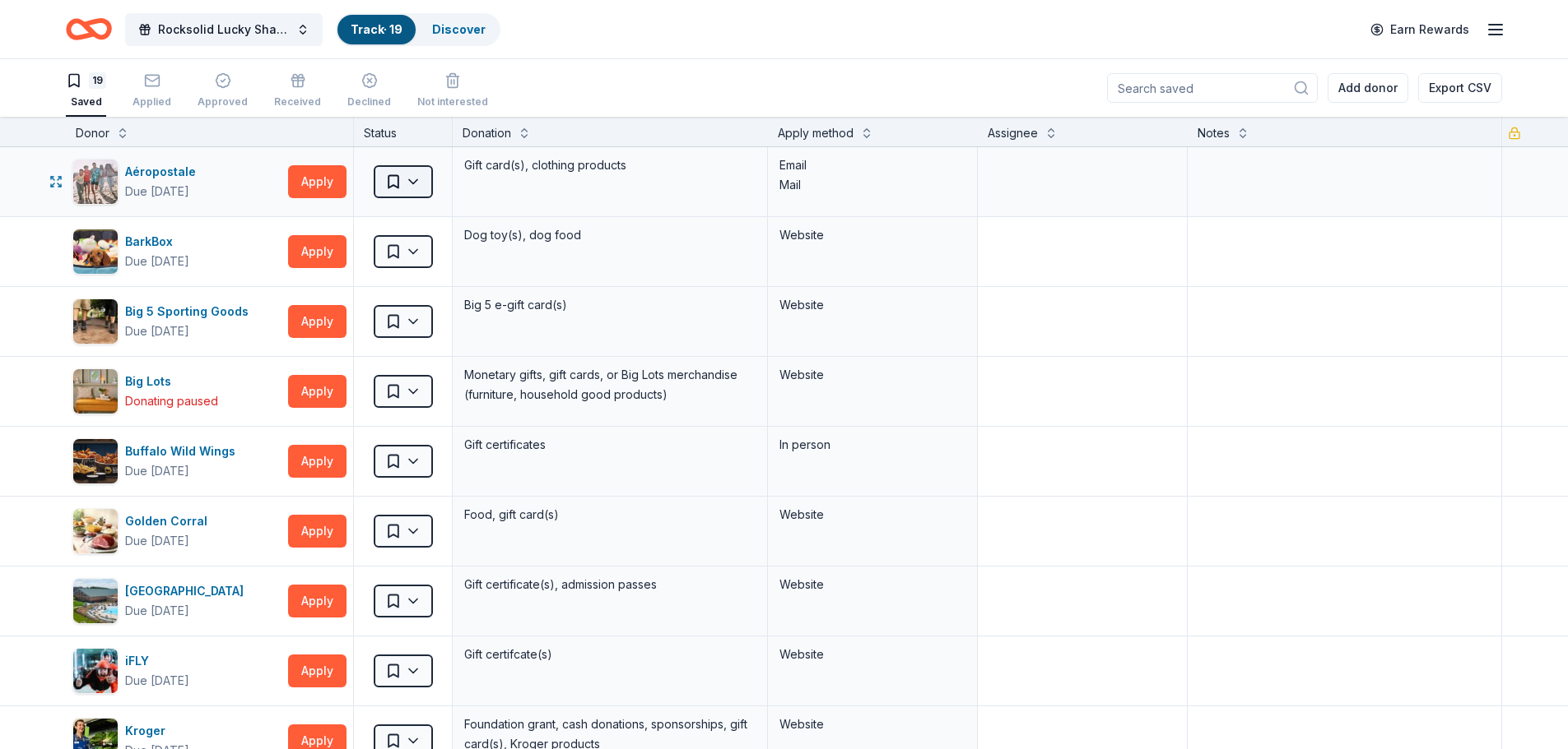
click at [414, 175] on html "Rocksolid Lucky Shamrock Auction Track · 19 Discover Earn Rewards 19 Saved Appl…" at bounding box center [784, 374] width 1568 height 749
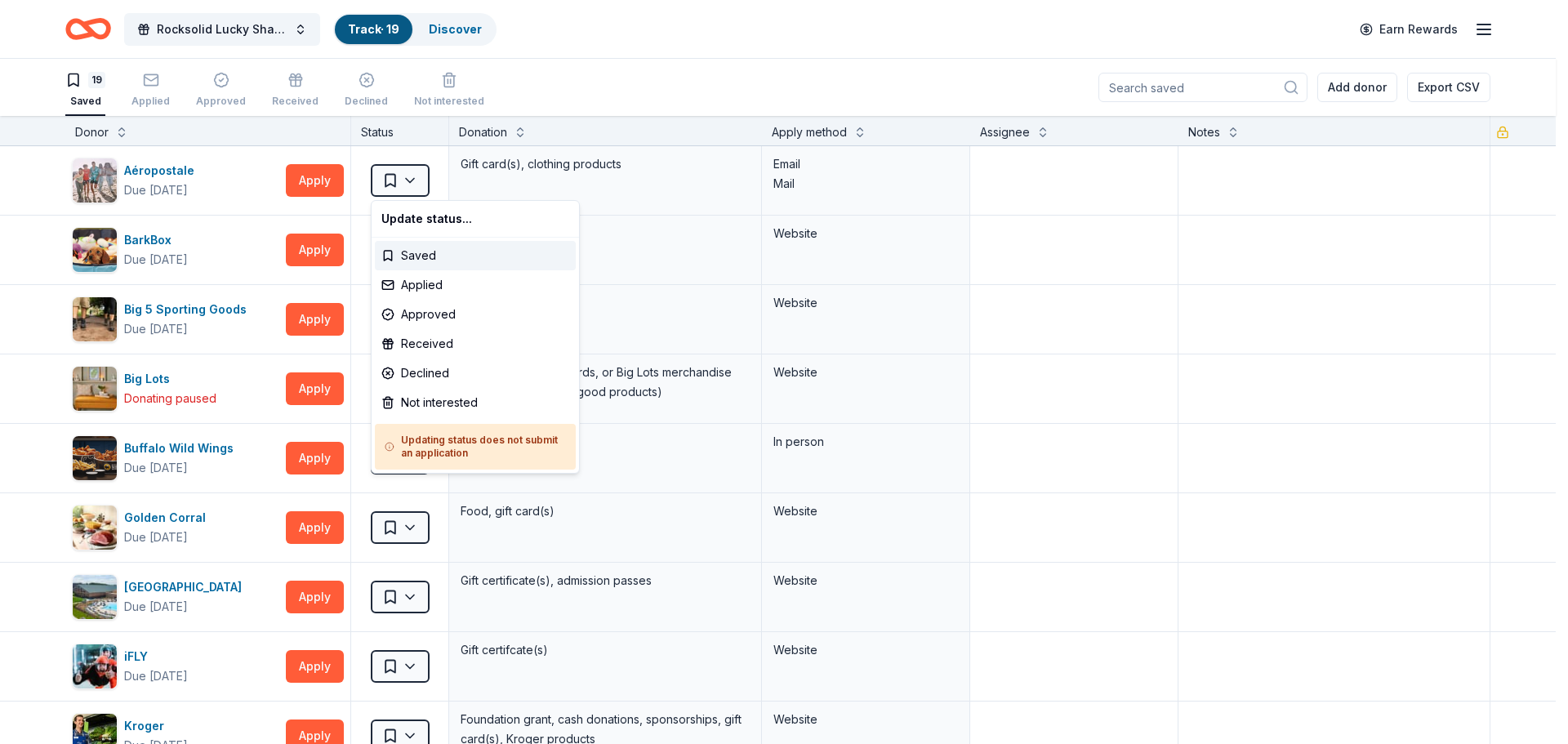
click at [547, 85] on html "Rocksolid Lucky Shamrock Auction Track · 19 Discover Earn Rewards 19 Saved Appl…" at bounding box center [784, 372] width 1568 height 744
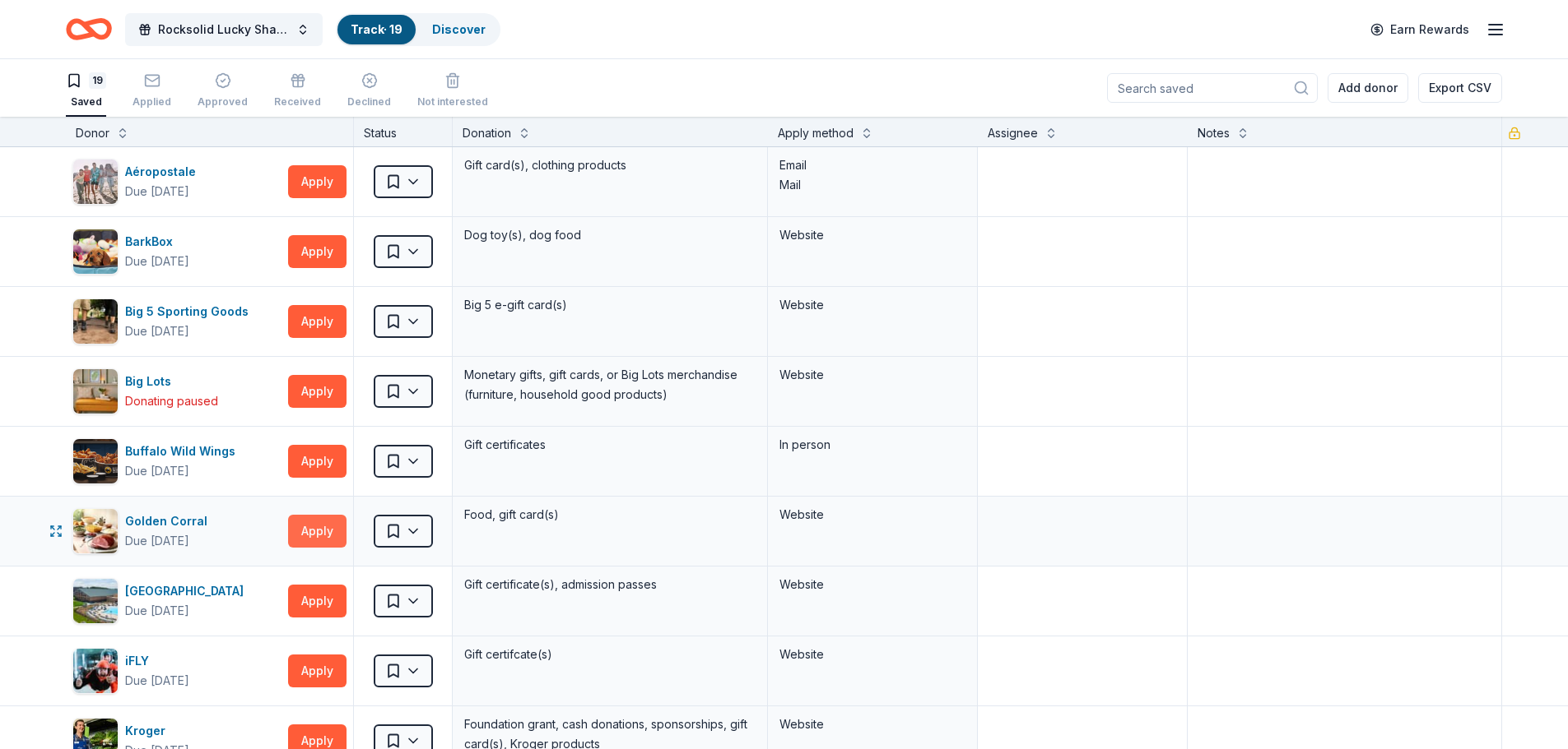
click at [311, 536] on button "Apply" at bounding box center [317, 531] width 58 height 33
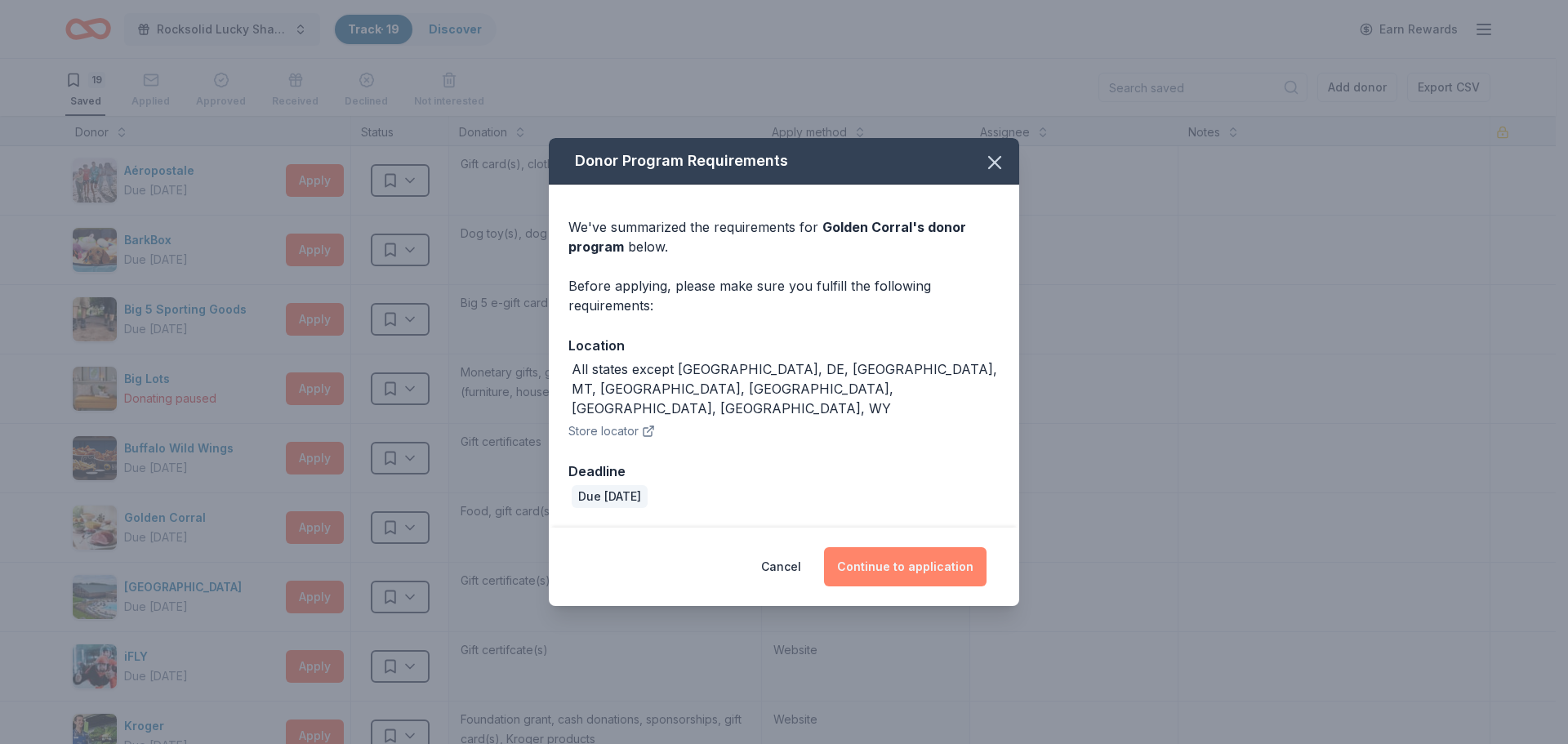
click at [896, 548] on button "Continue to application" at bounding box center [904, 567] width 163 height 39
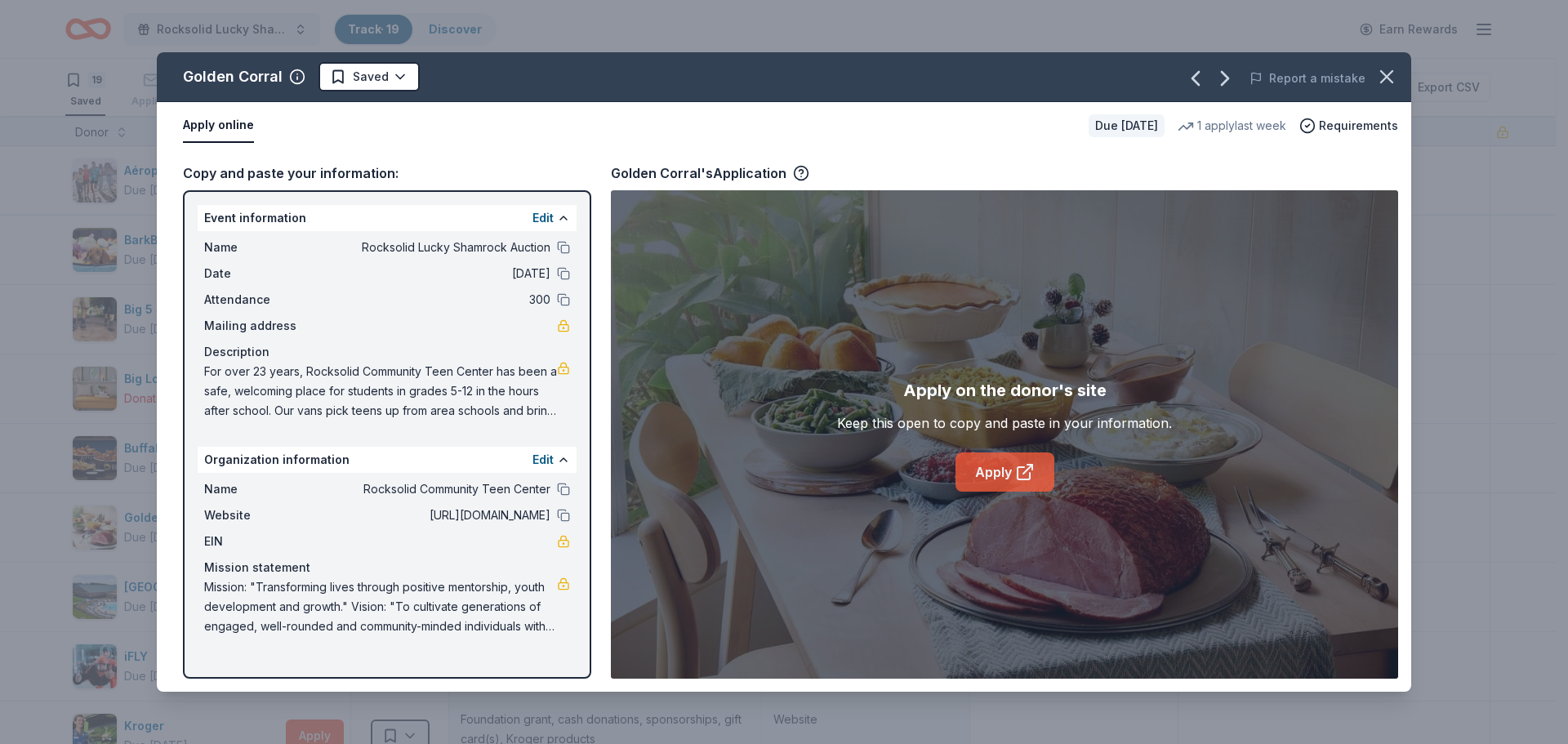
click at [993, 467] on link "Apply" at bounding box center [1005, 472] width 99 height 39
click at [1381, 75] on icon "button" at bounding box center [1386, 76] width 23 height 23
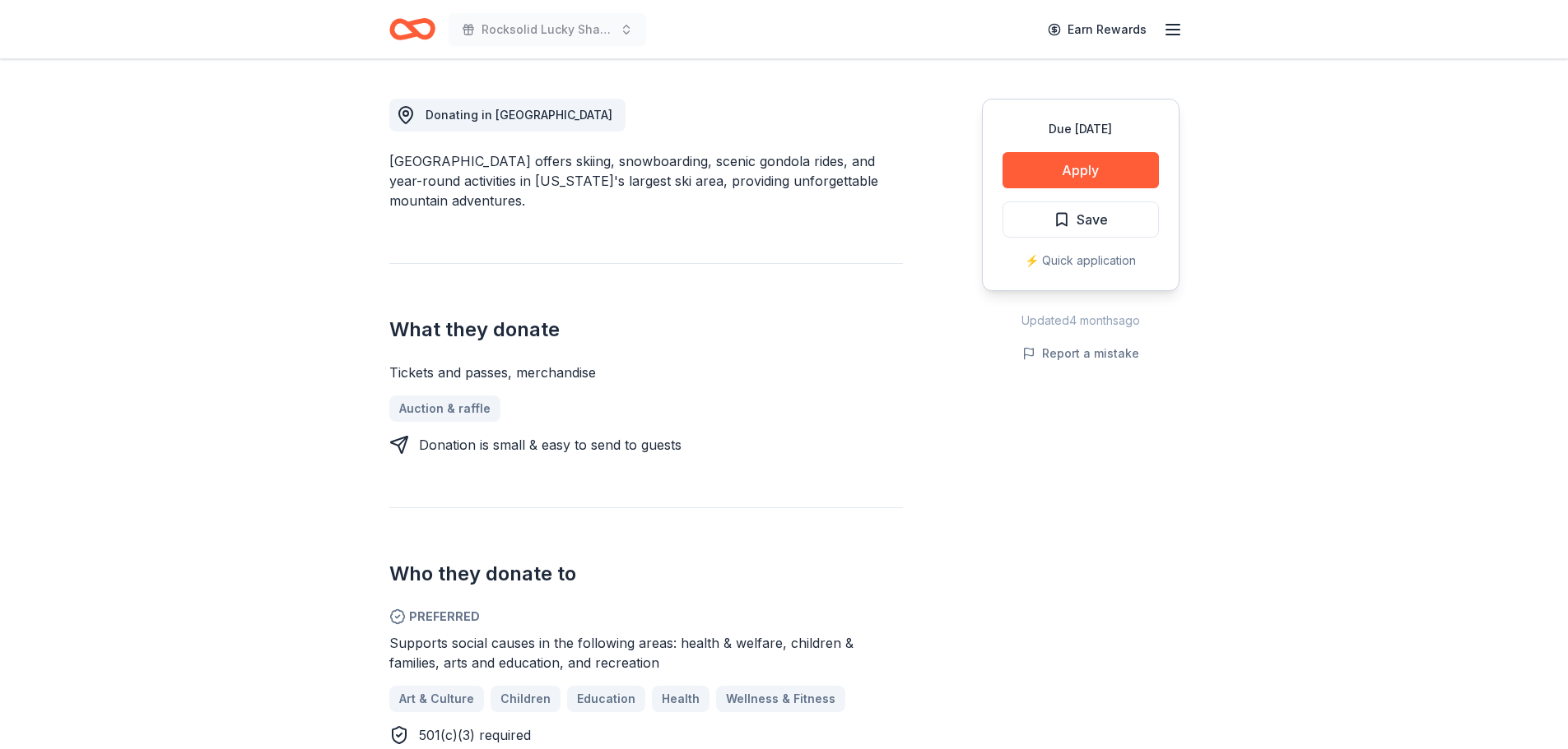
scroll to position [411, 0]
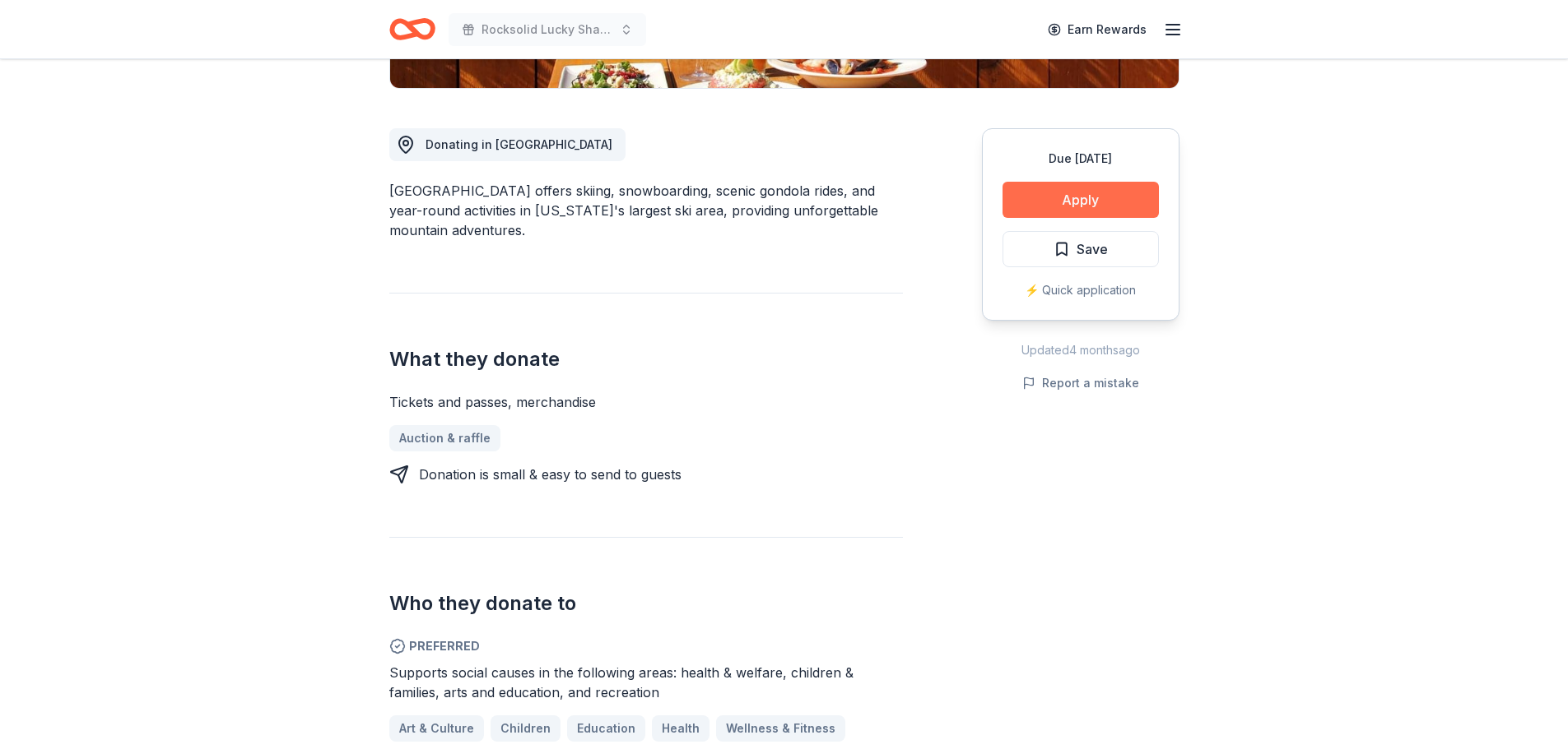
click at [1034, 209] on button "Apply" at bounding box center [1080, 199] width 156 height 37
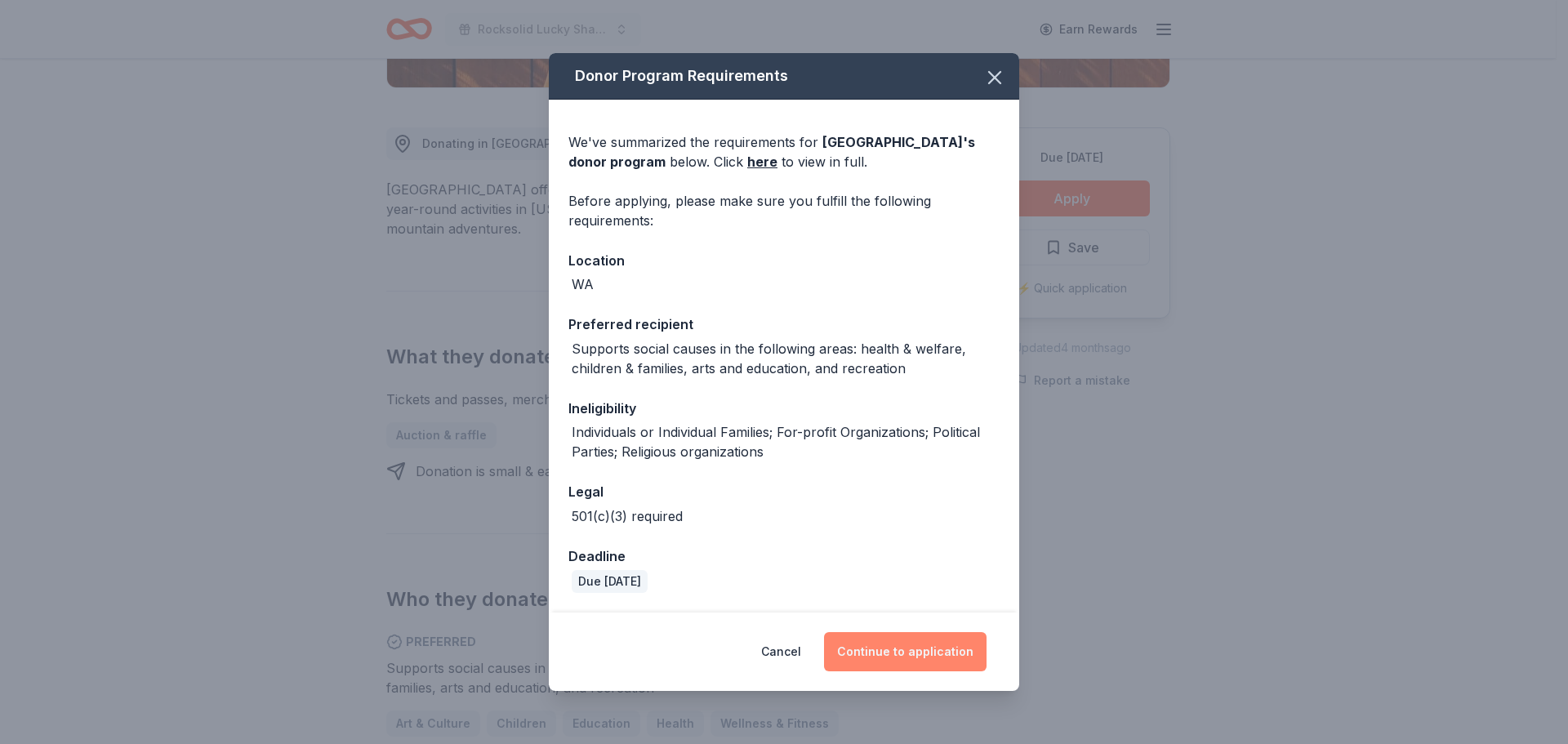
click at [851, 658] on button "Continue to application" at bounding box center [904, 652] width 163 height 39
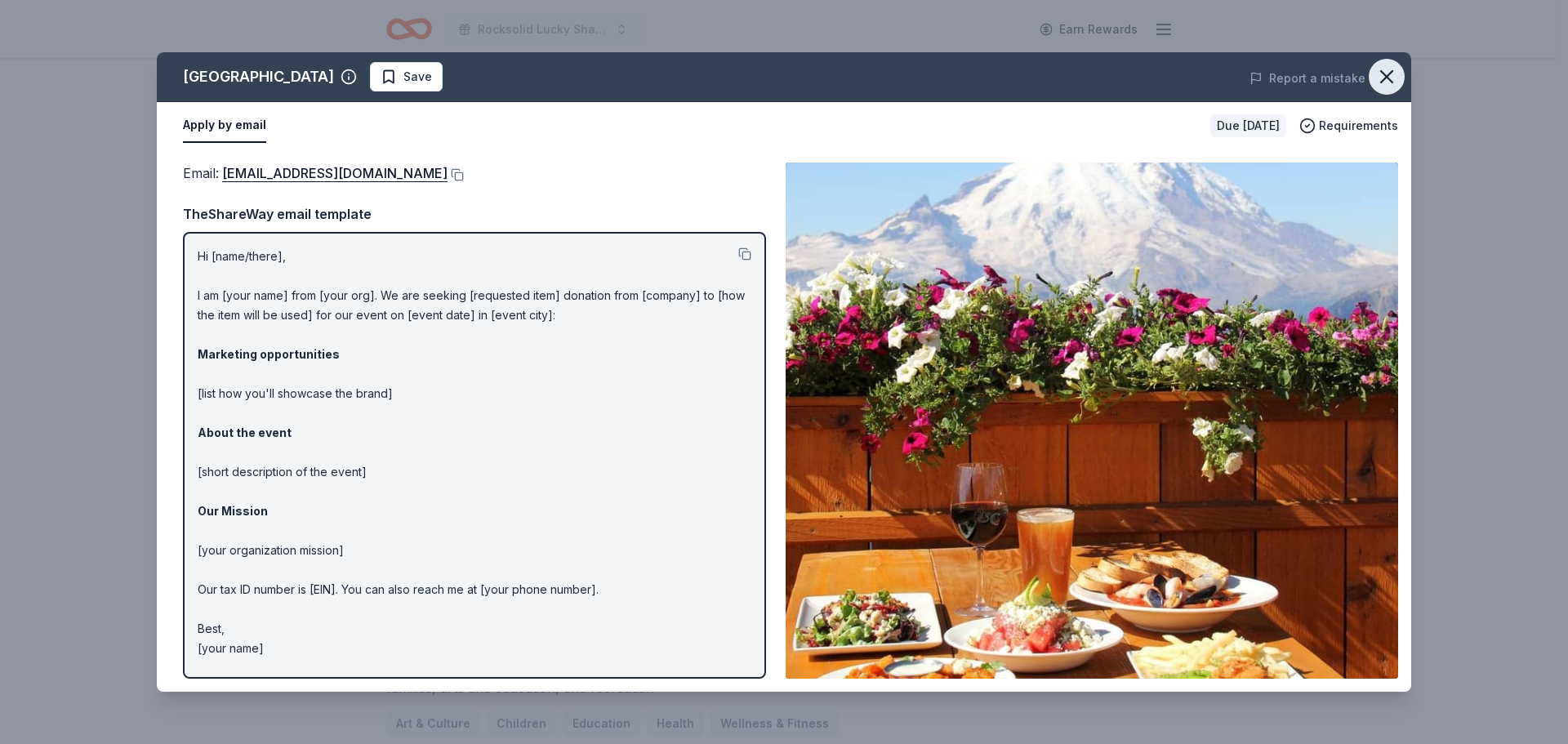
click at [1377, 78] on icon "button" at bounding box center [1386, 76] width 23 height 23
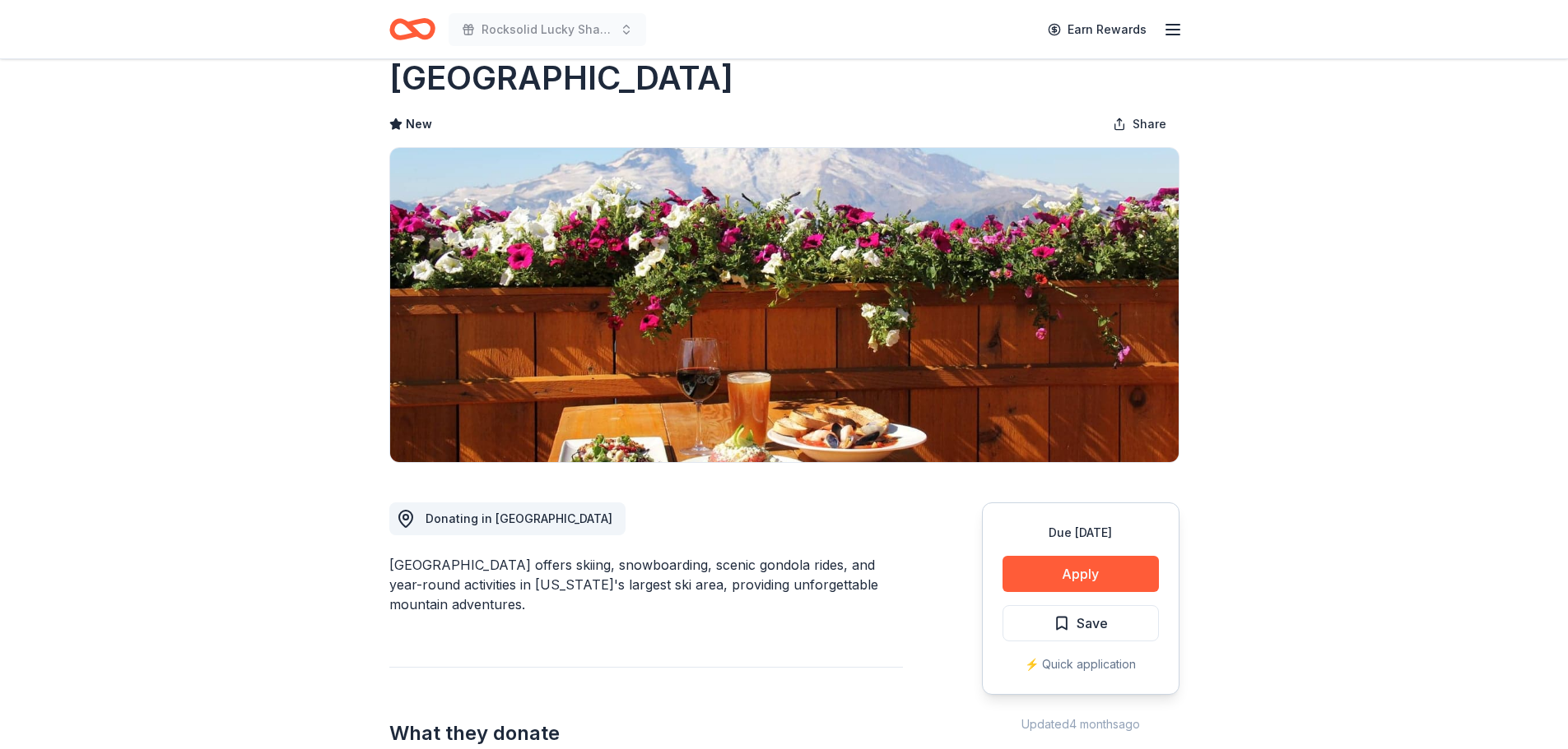
scroll to position [0, 0]
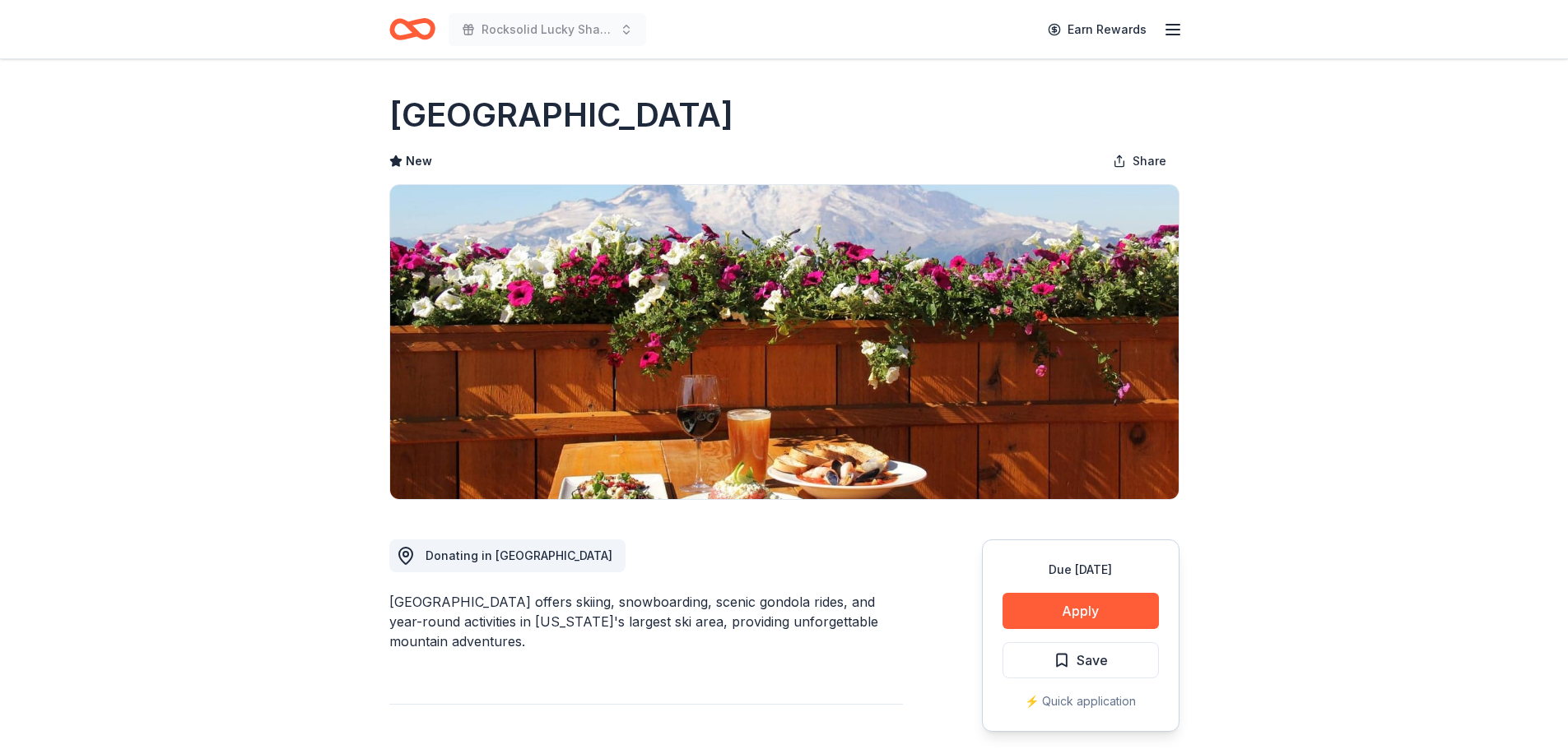
click at [396, 31] on icon "Home" at bounding box center [412, 29] width 46 height 38
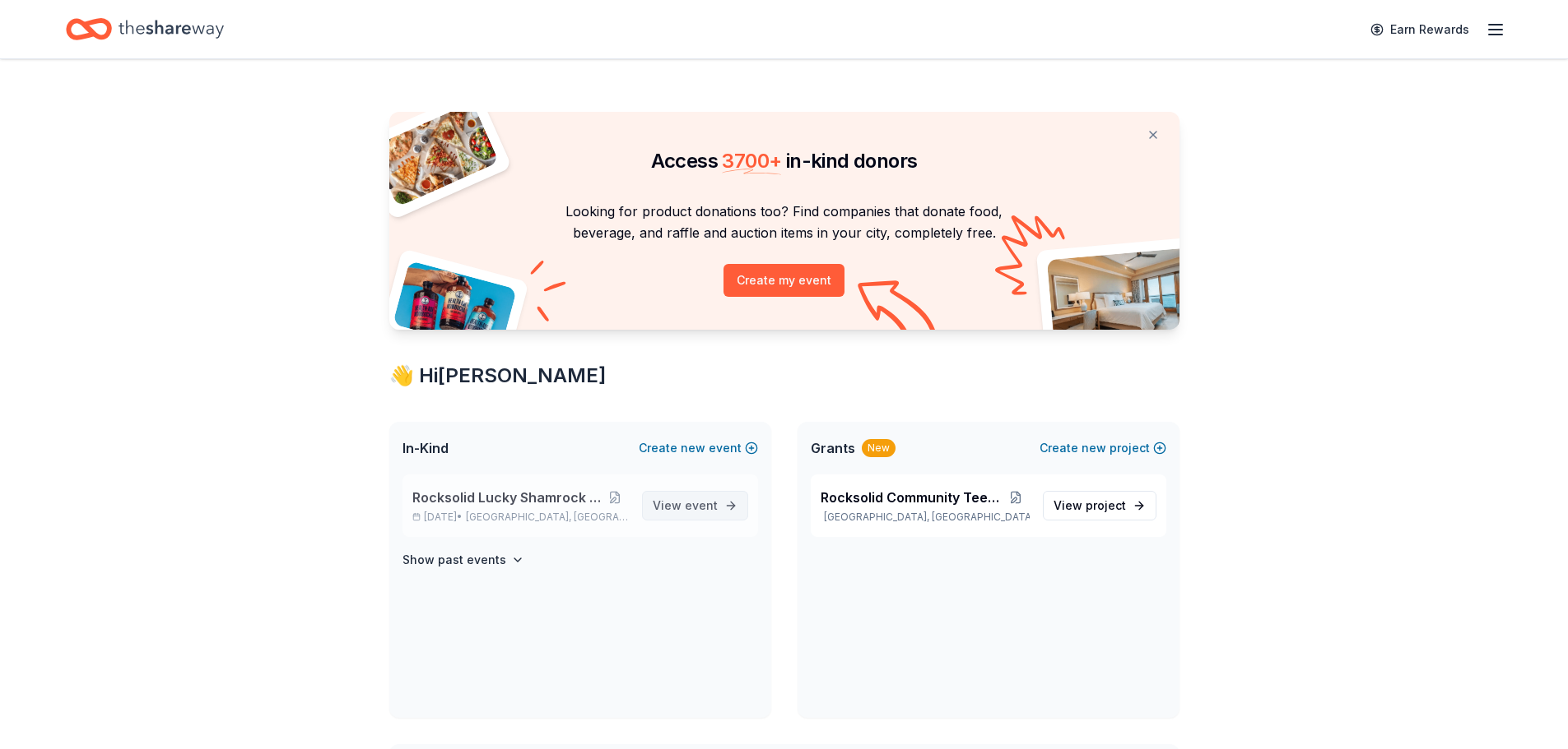
click at [688, 501] on span "event" at bounding box center [701, 505] width 33 height 14
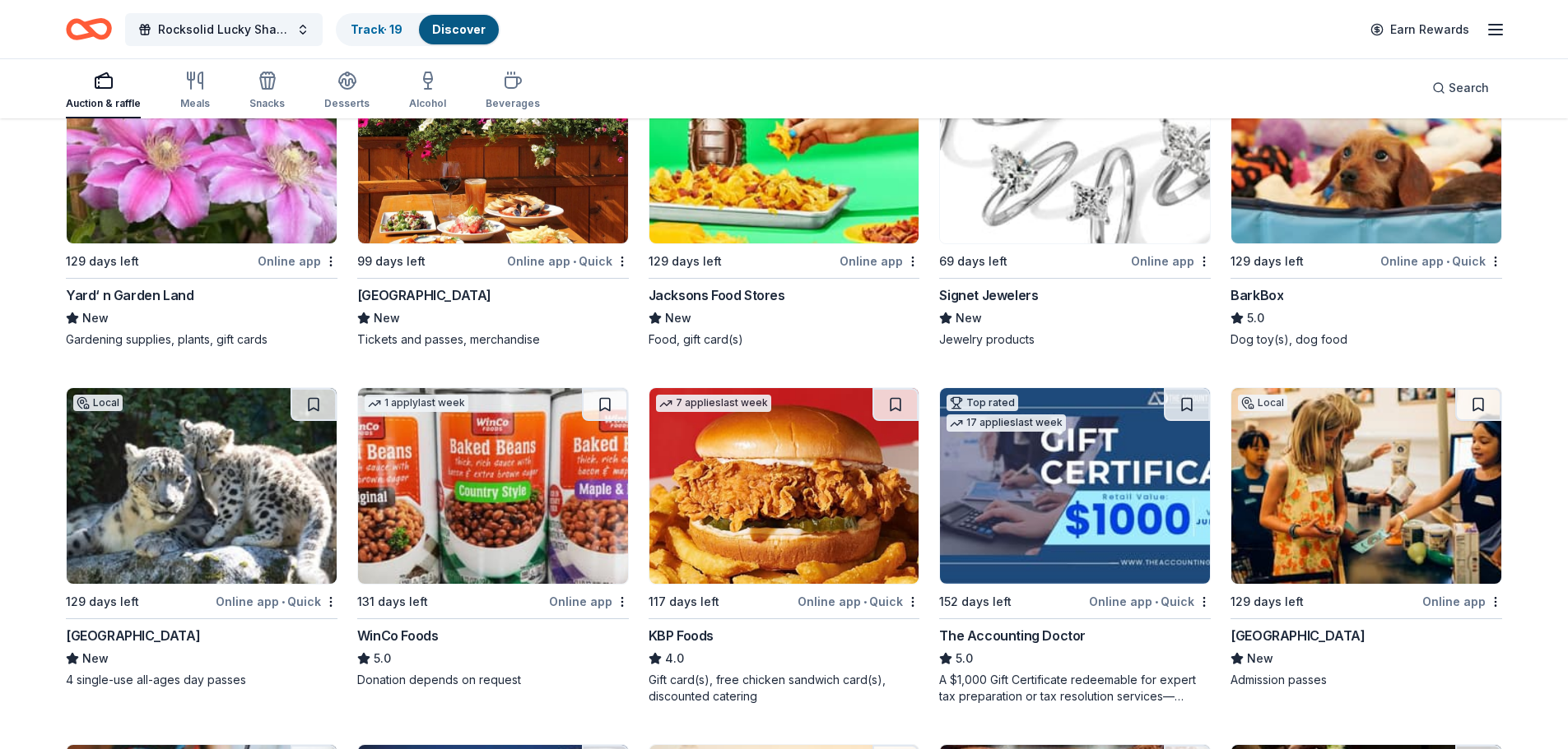
scroll to position [1363, 0]
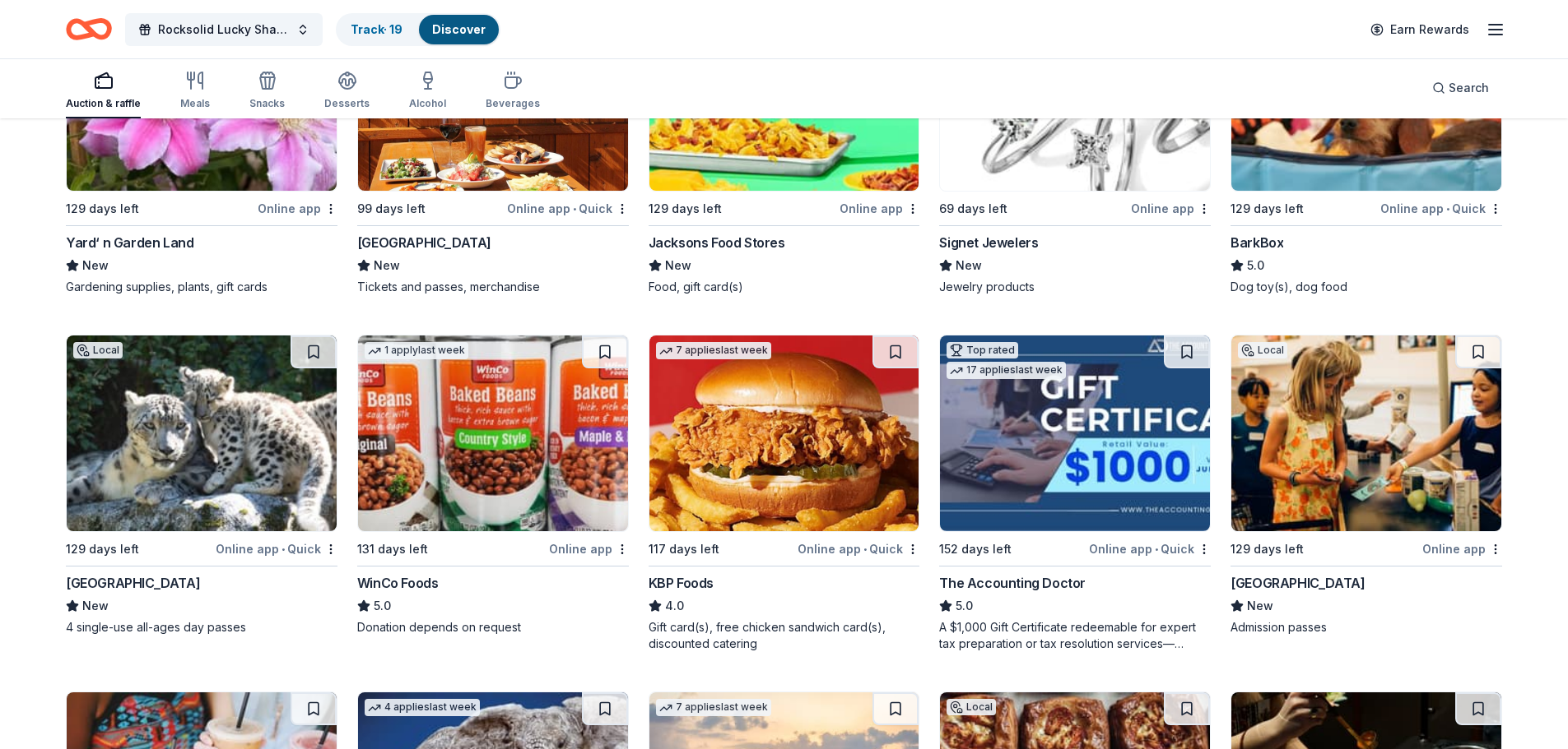
click at [517, 440] on img at bounding box center [493, 433] width 270 height 196
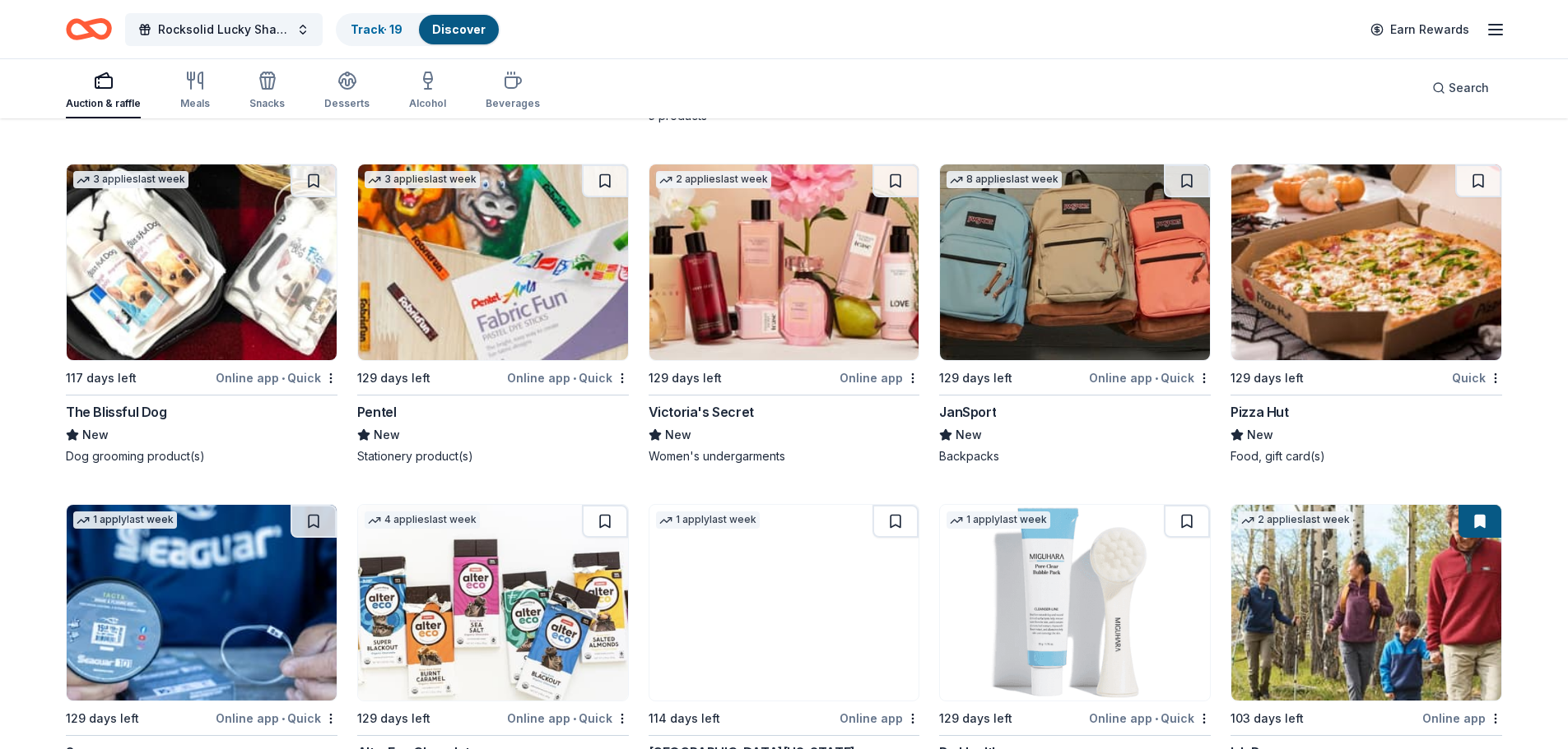
scroll to position [10082, 0]
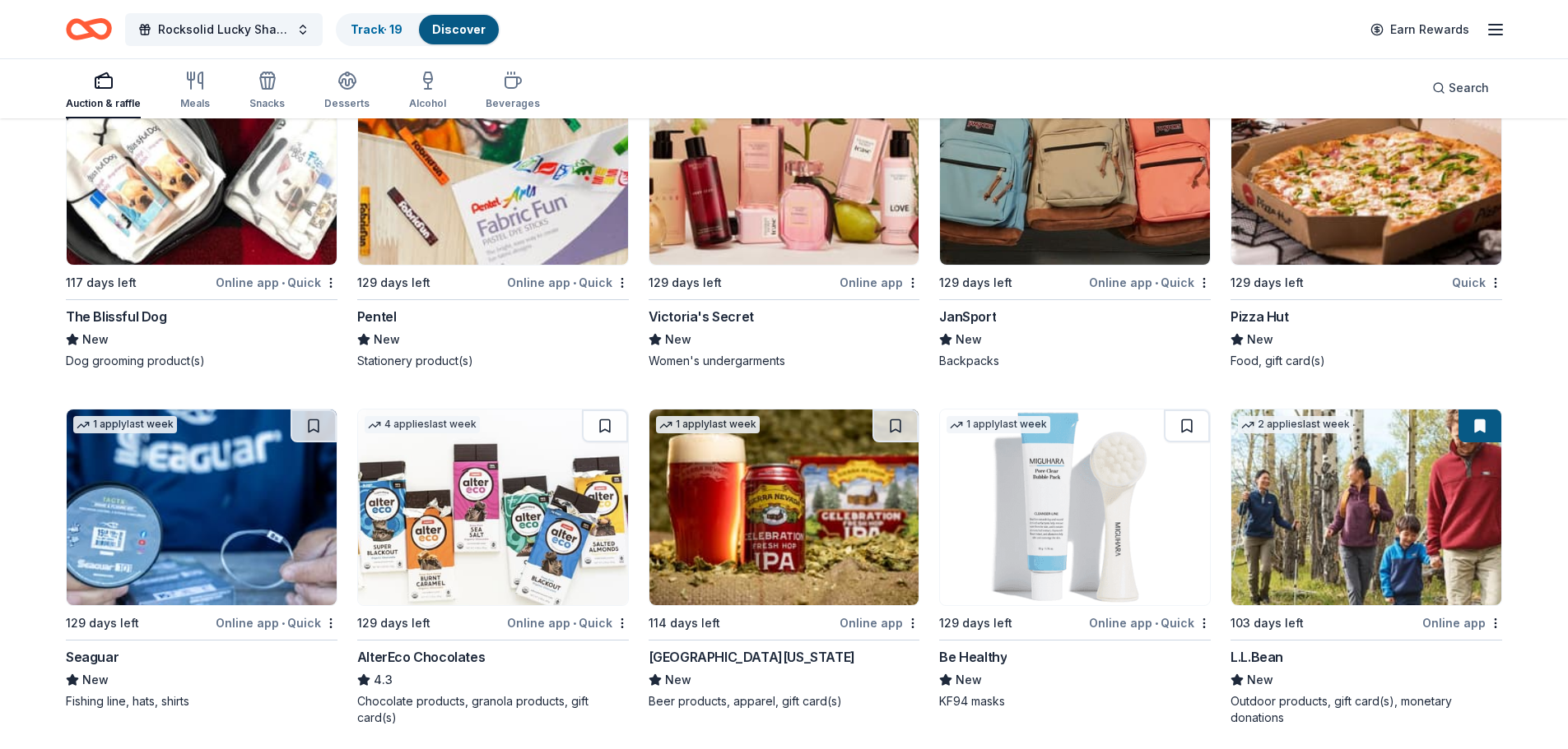
click at [1466, 284] on div "Quick" at bounding box center [1477, 283] width 51 height 21
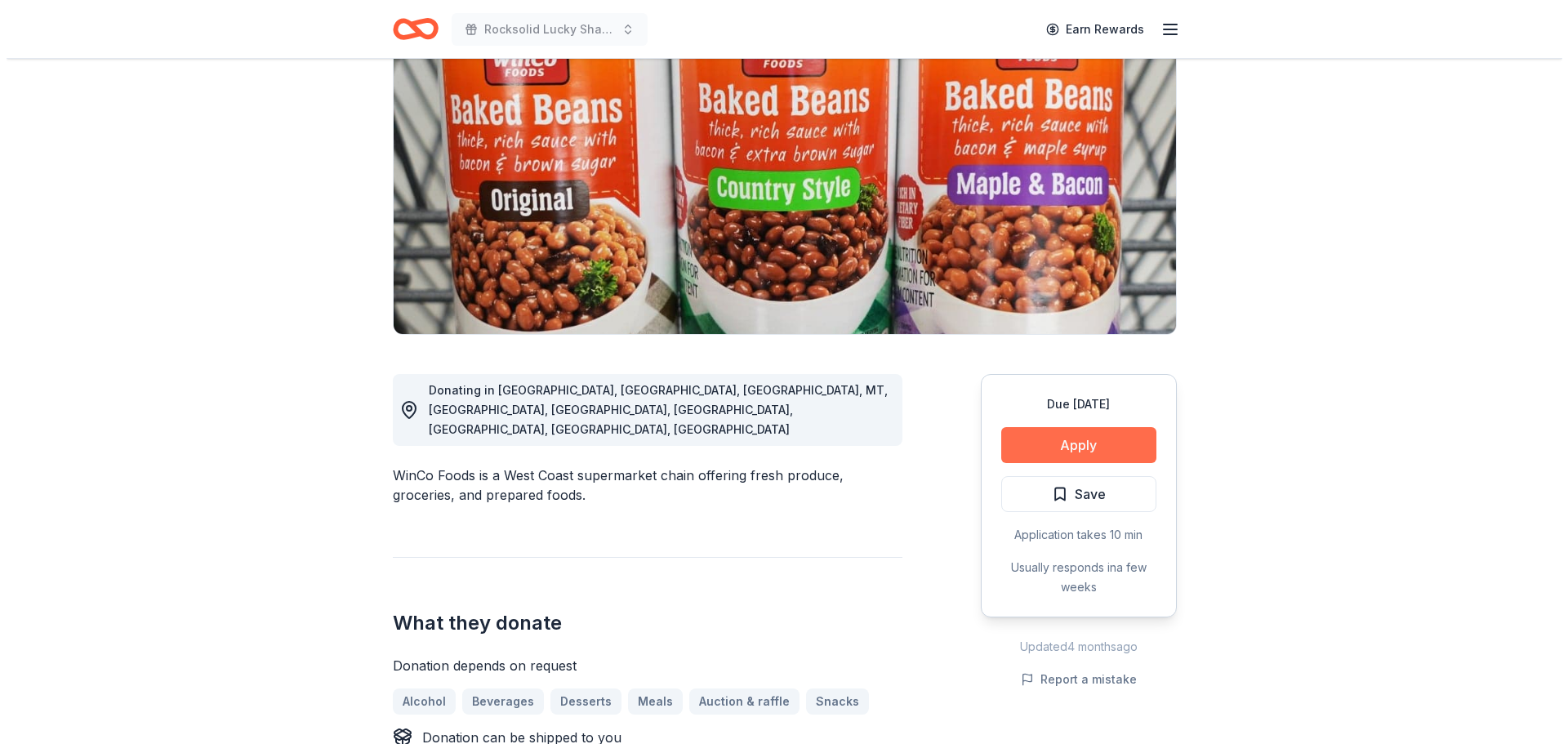
scroll to position [164, 0]
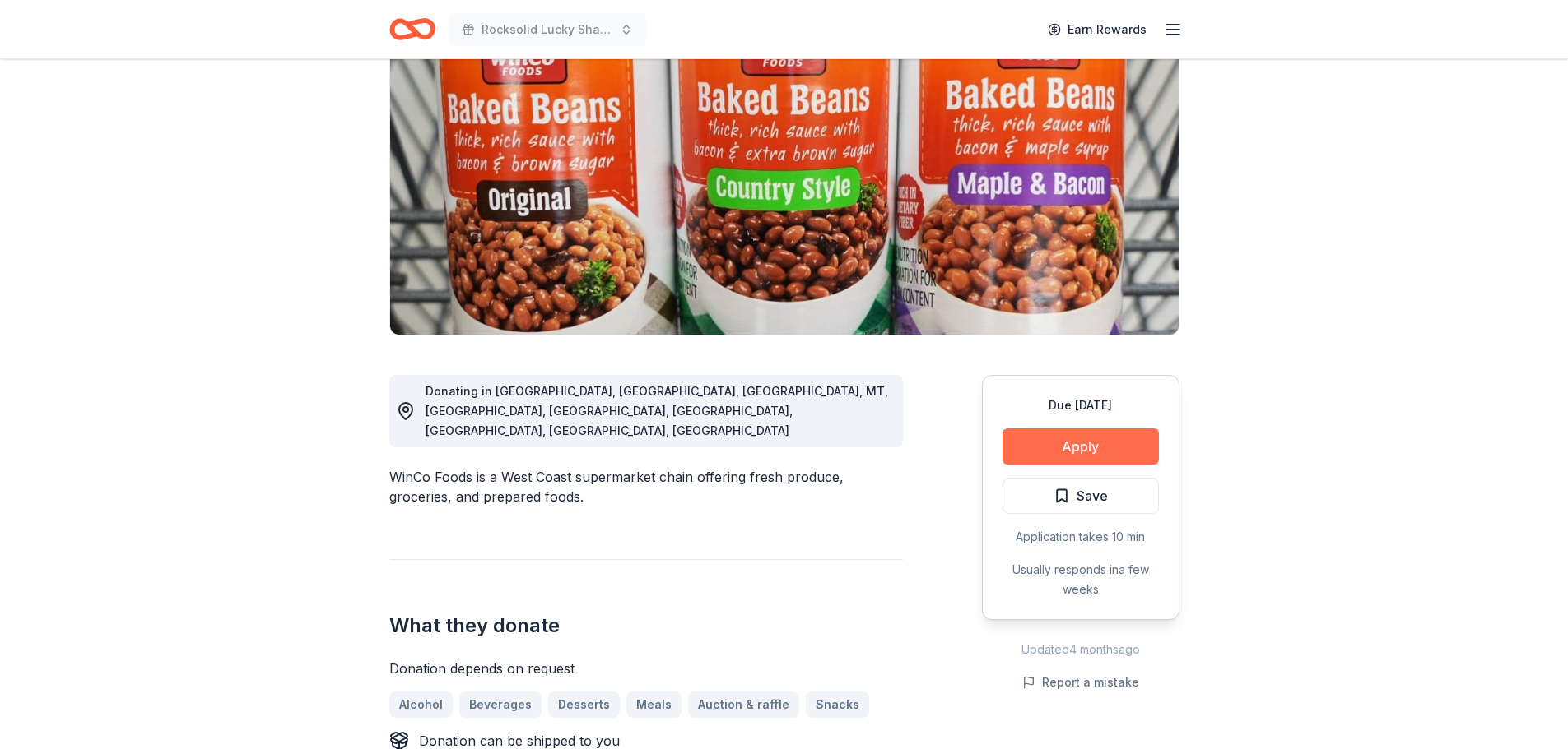
click at [1081, 447] on button "Apply" at bounding box center [1080, 447] width 156 height 37
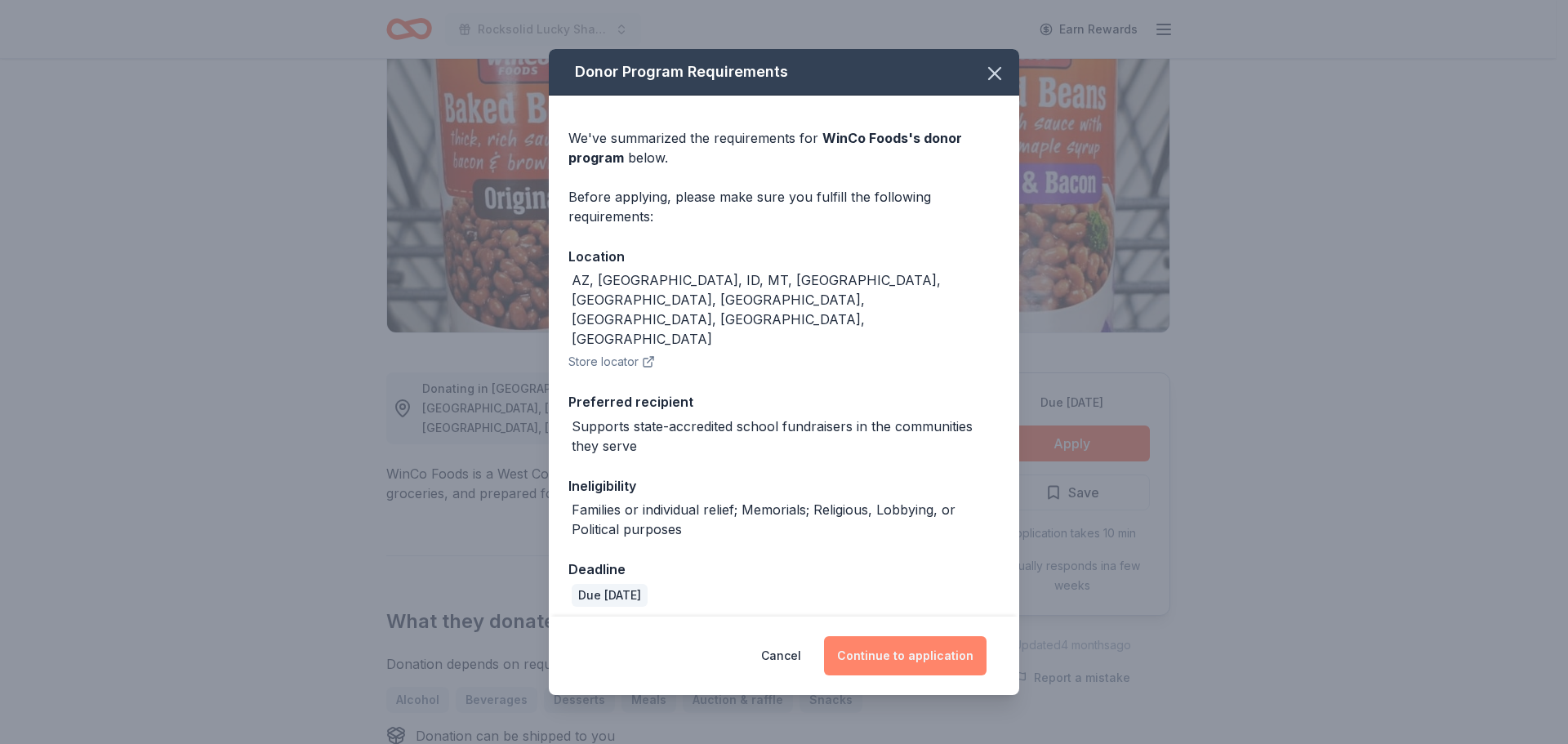
click at [886, 636] on button "Continue to application" at bounding box center [904, 656] width 163 height 39
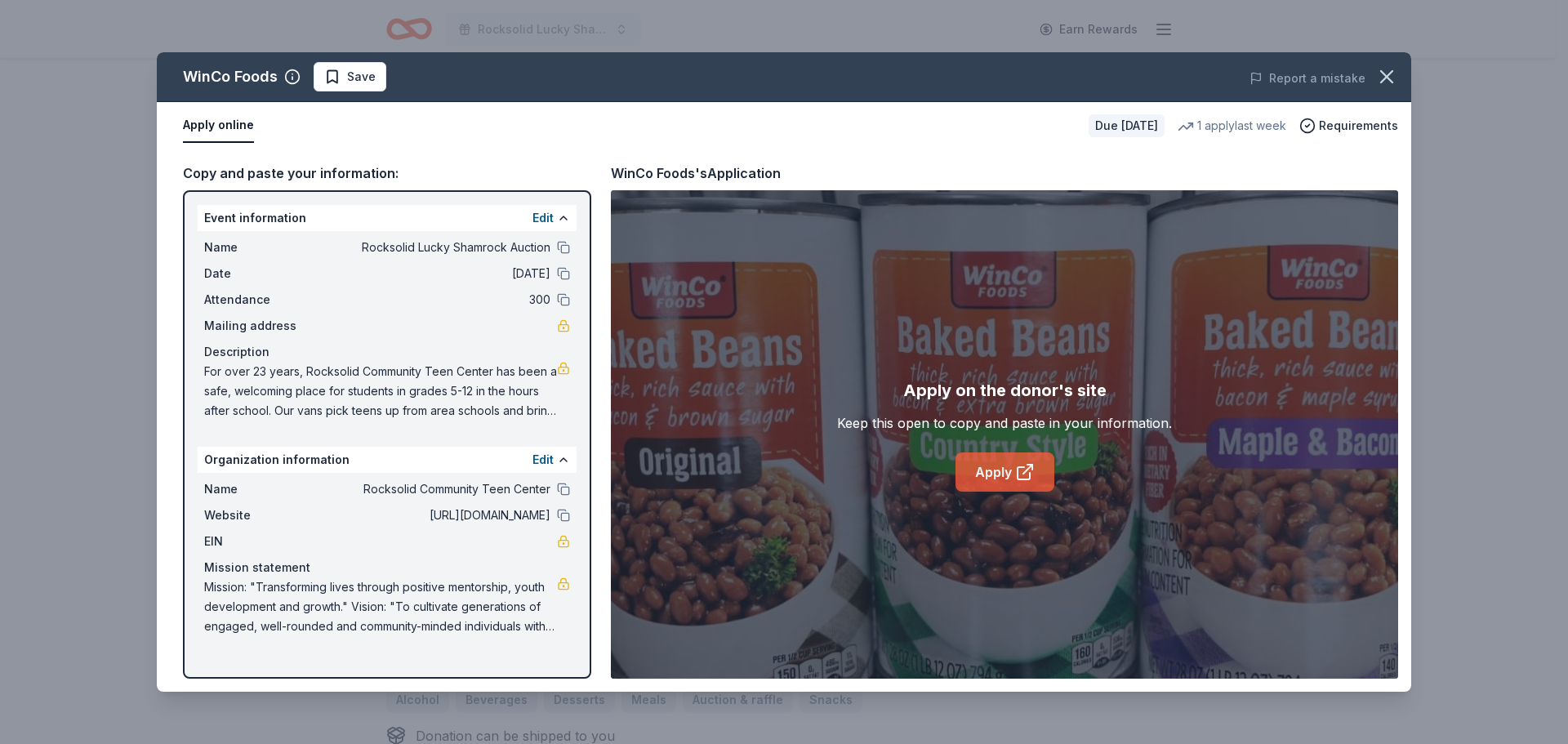
click at [973, 468] on link "Apply" at bounding box center [1005, 472] width 99 height 39
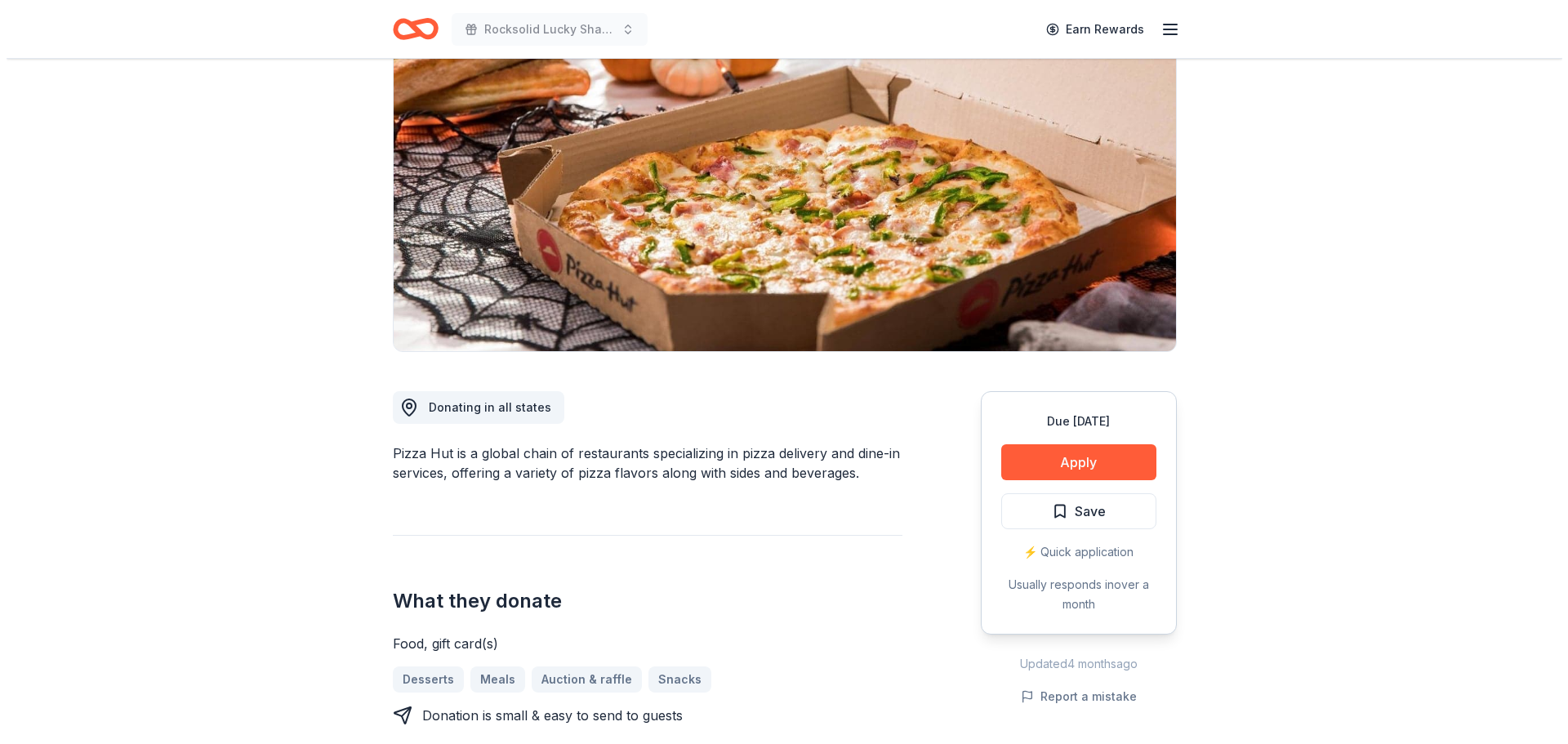
scroll to position [246, 0]
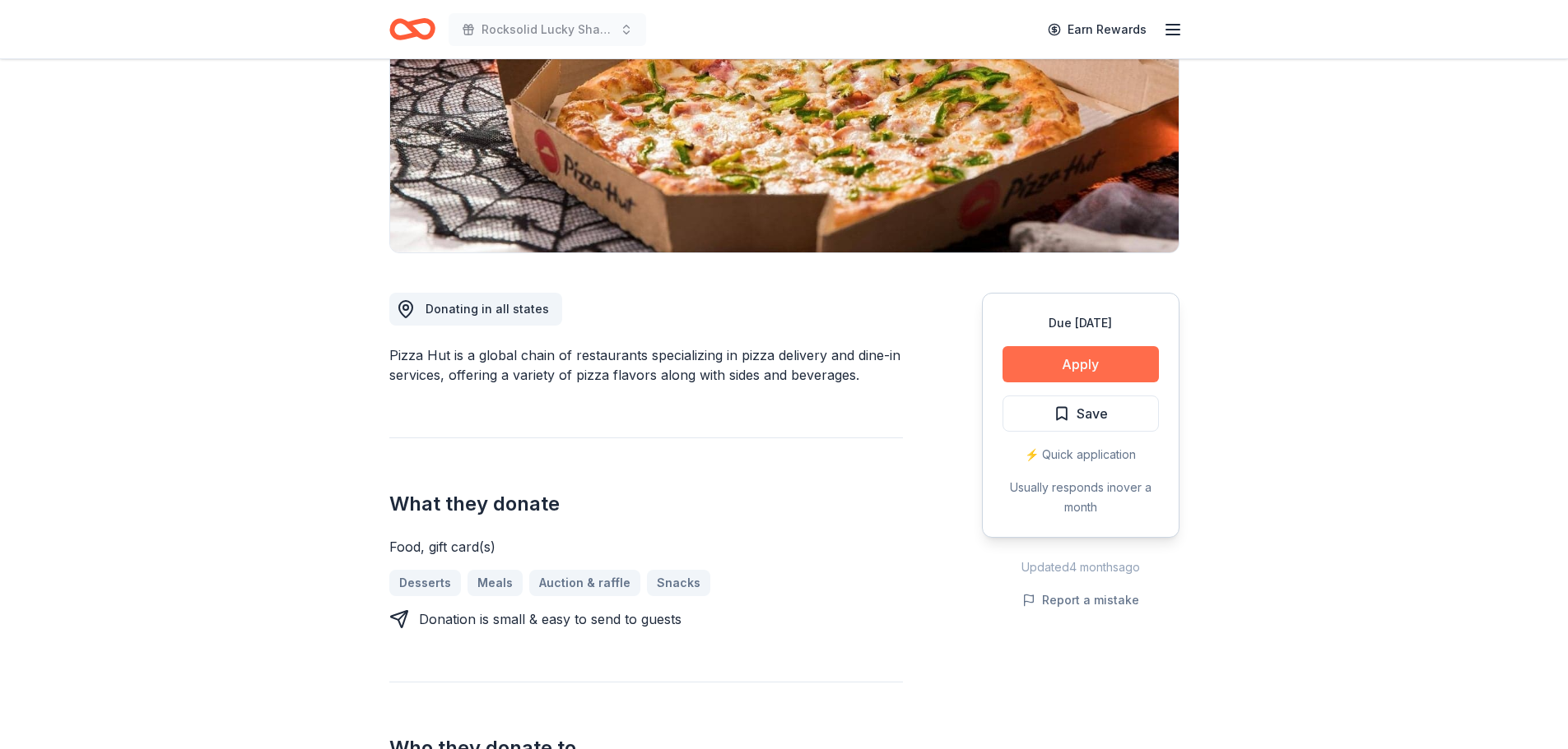
click at [1024, 356] on button "Apply" at bounding box center [1080, 364] width 156 height 37
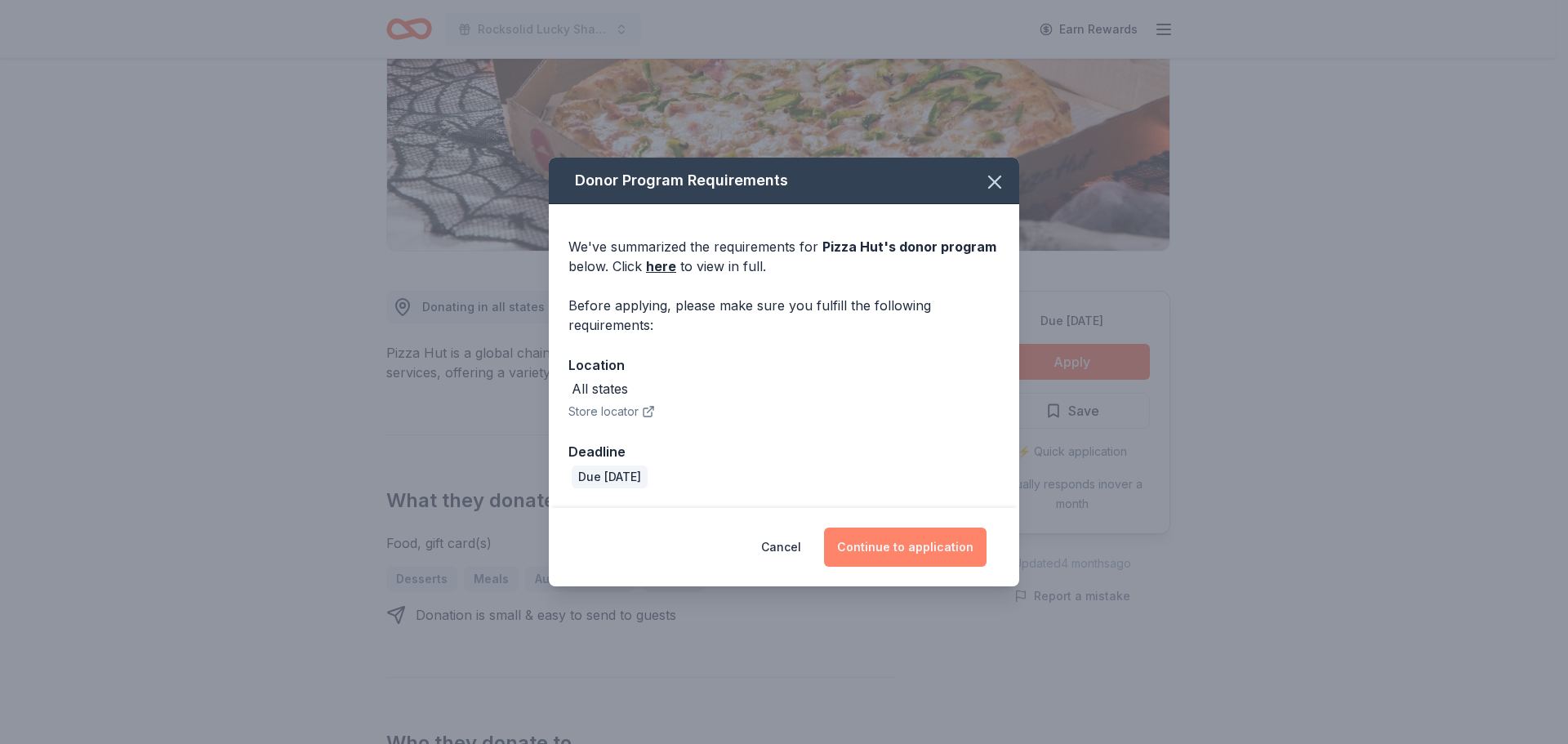
click at [872, 541] on button "Continue to application" at bounding box center [904, 548] width 163 height 39
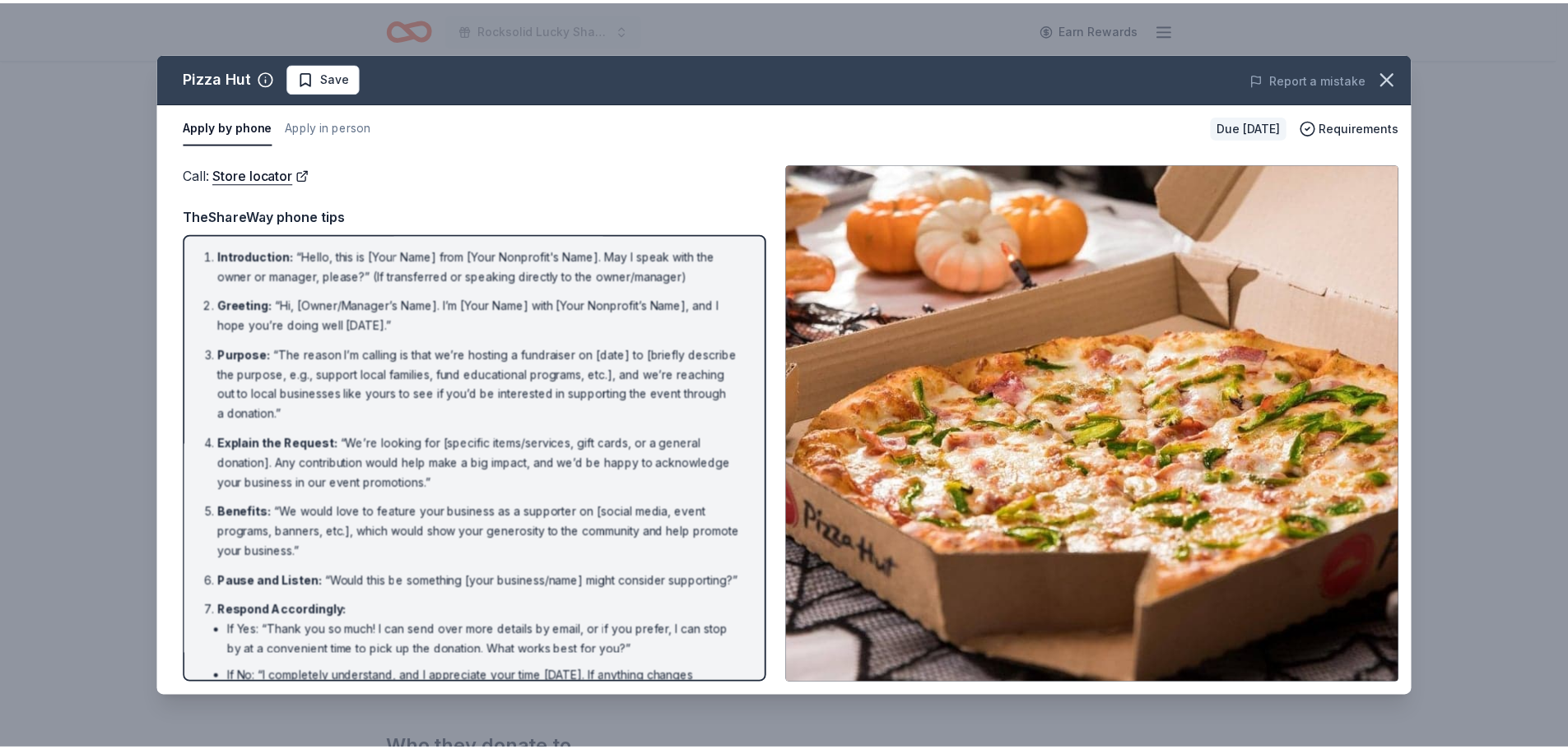
scroll to position [0, 0]
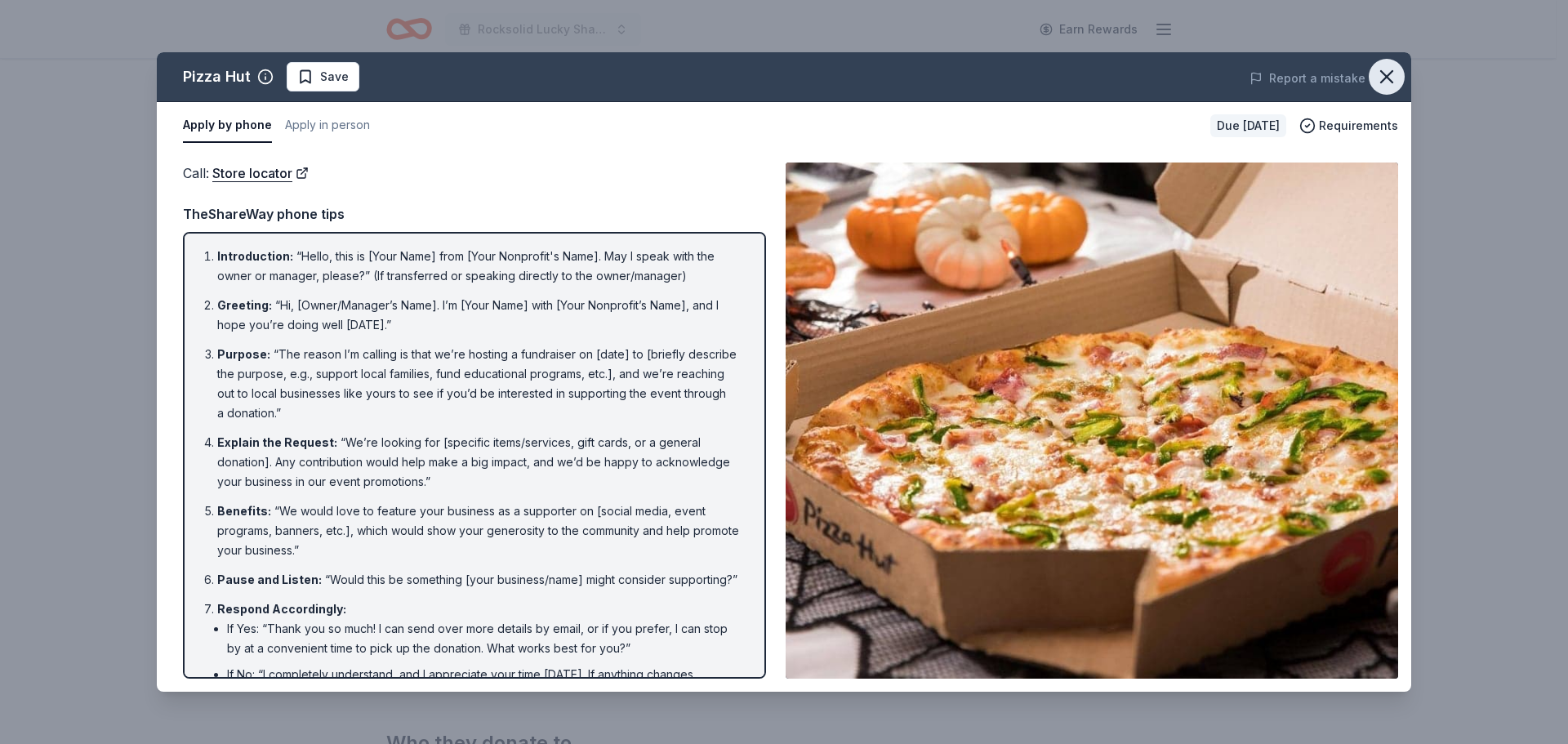
click at [1382, 72] on icon "button" at bounding box center [1387, 76] width 11 height 11
